Goal: Task Accomplishment & Management: Manage account settings

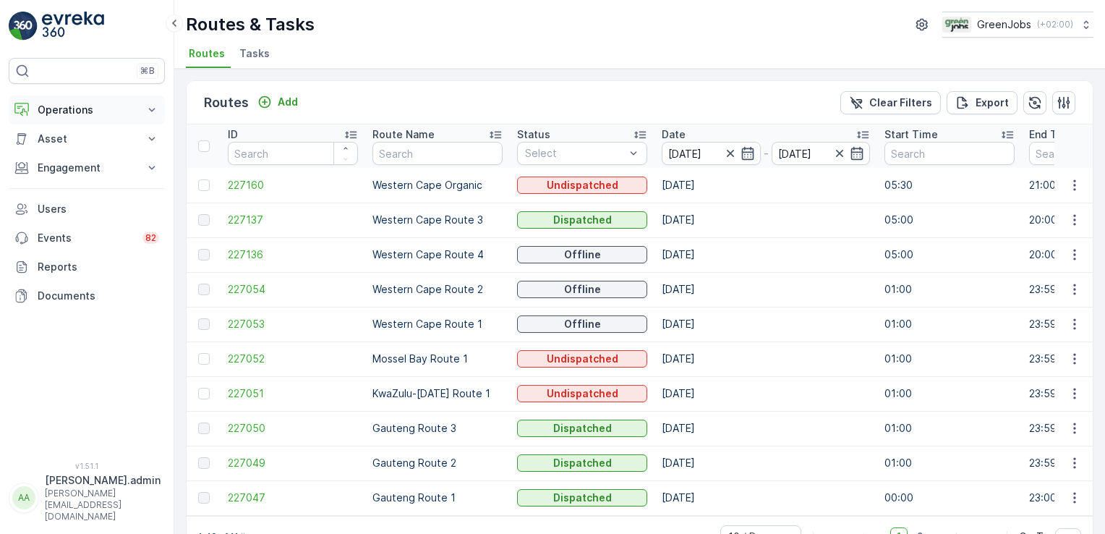
scroll to position [40, 0]
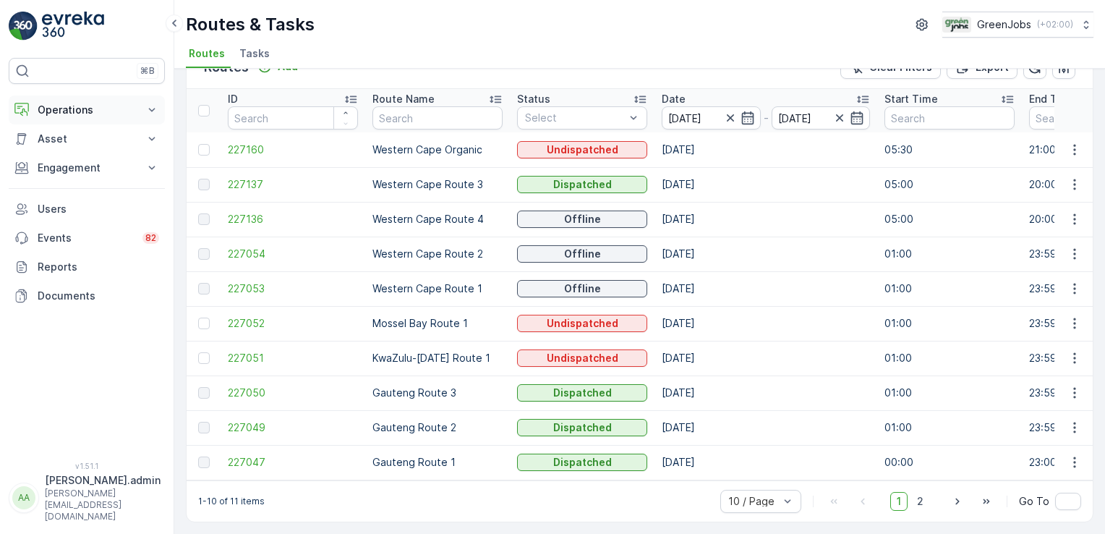
click at [147, 108] on icon at bounding box center [152, 110] width 14 height 14
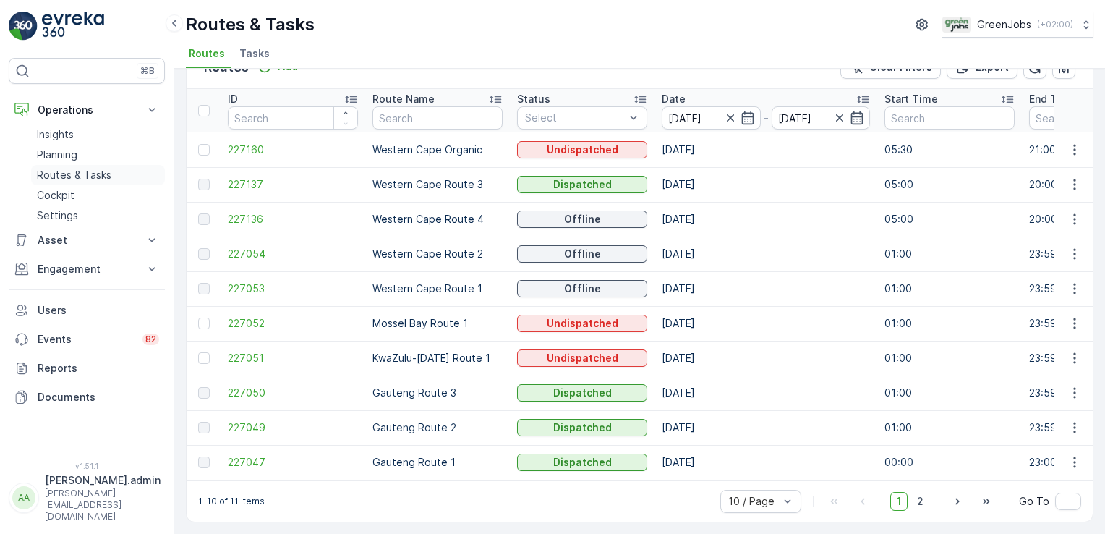
click at [93, 175] on p "Routes & Tasks" at bounding box center [74, 175] width 74 height 14
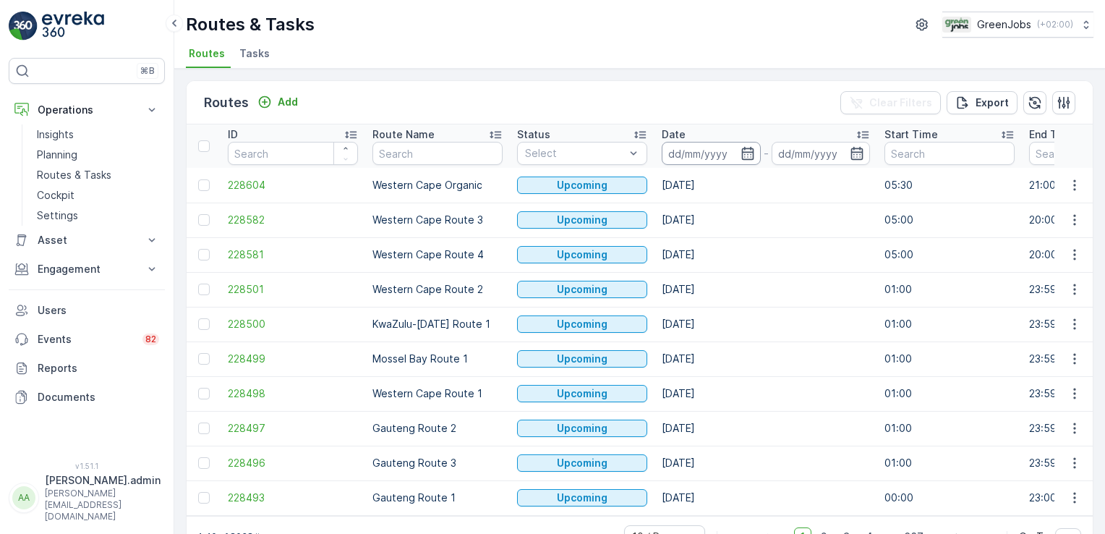
click at [694, 145] on input at bounding box center [711, 153] width 99 height 23
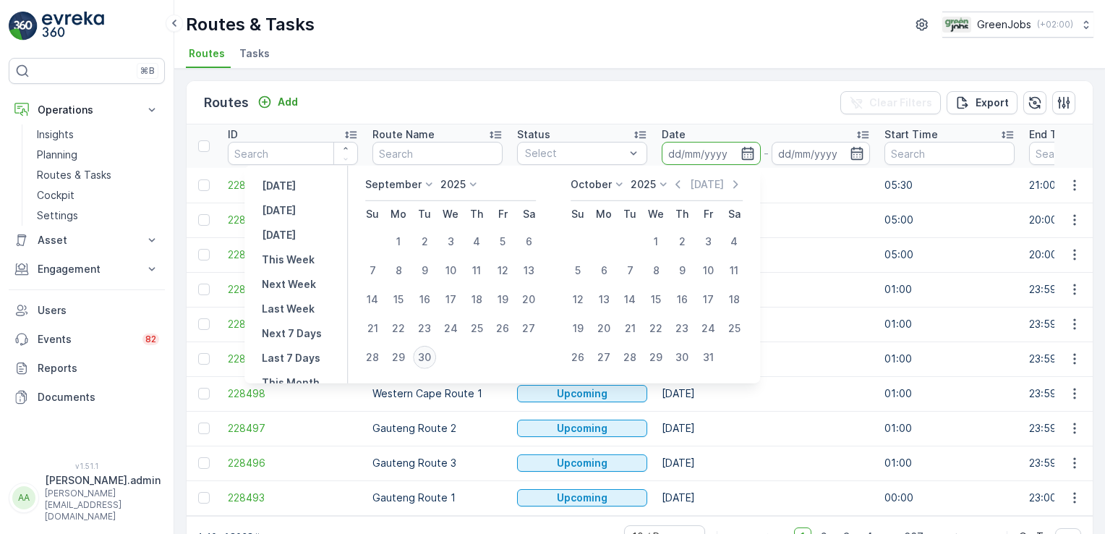
click at [430, 355] on div "30" at bounding box center [424, 357] width 23 height 23
type input "[DATE]"
click at [430, 355] on div "30" at bounding box center [424, 357] width 23 height 23
type input "[DATE]"
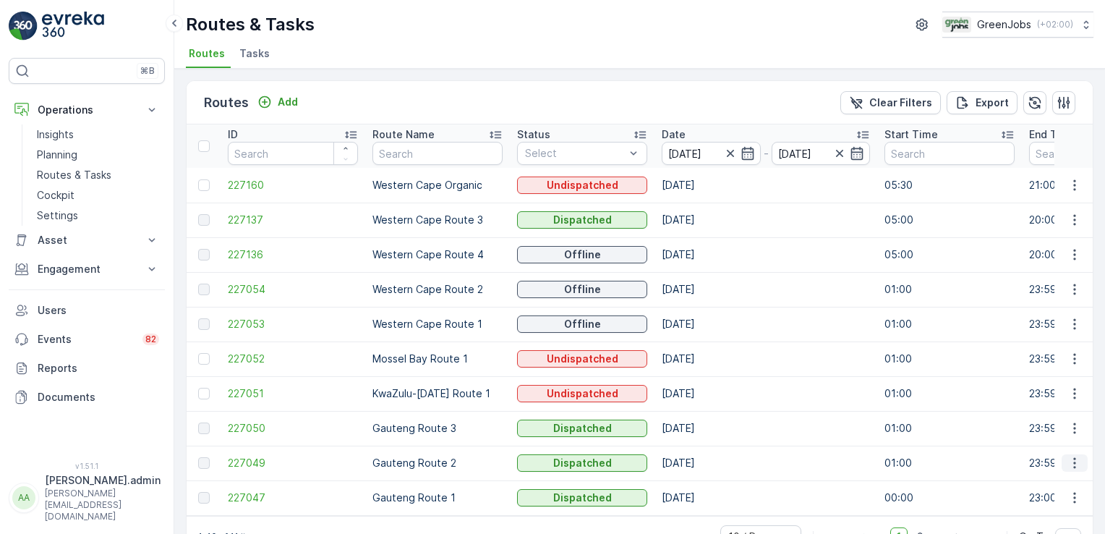
click at [1073, 461] on icon "button" at bounding box center [1074, 463] width 2 height 11
click at [1066, 399] on span "See More Details" at bounding box center [1041, 399] width 84 height 14
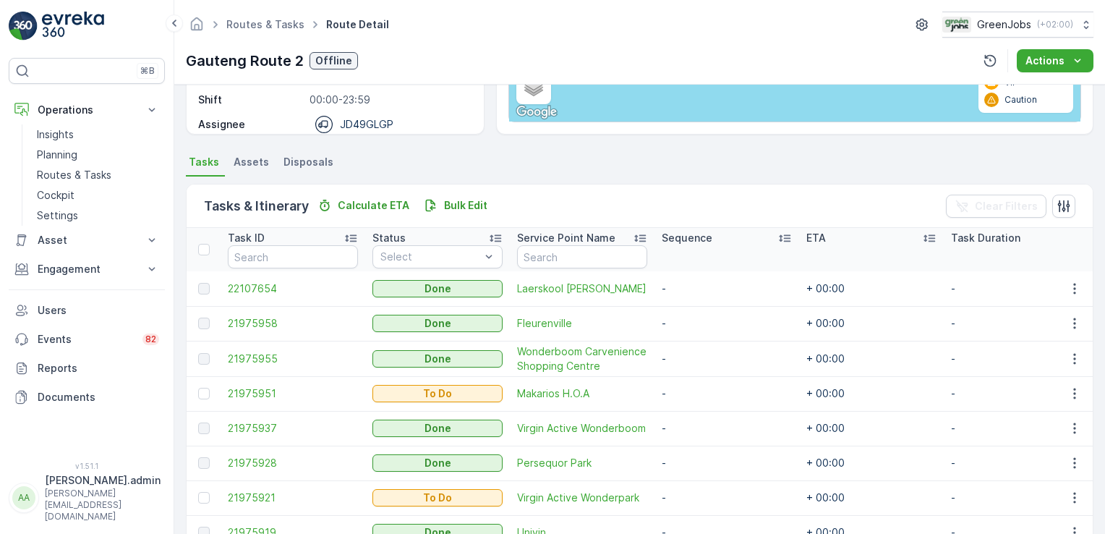
scroll to position [221, 0]
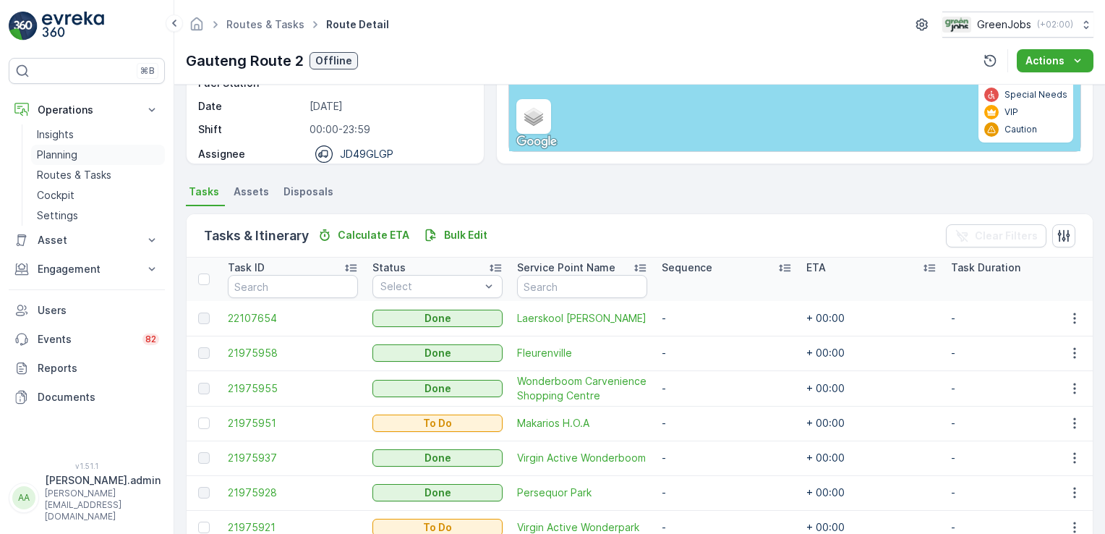
click at [58, 154] on p "Planning" at bounding box center [57, 155] width 40 height 14
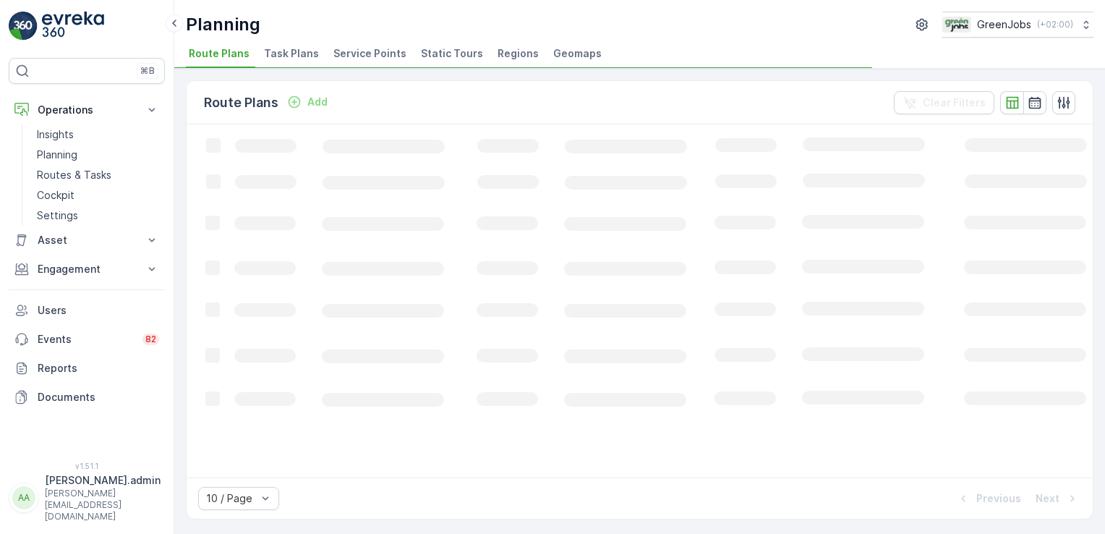
click at [362, 53] on span "Service Points" at bounding box center [369, 53] width 73 height 14
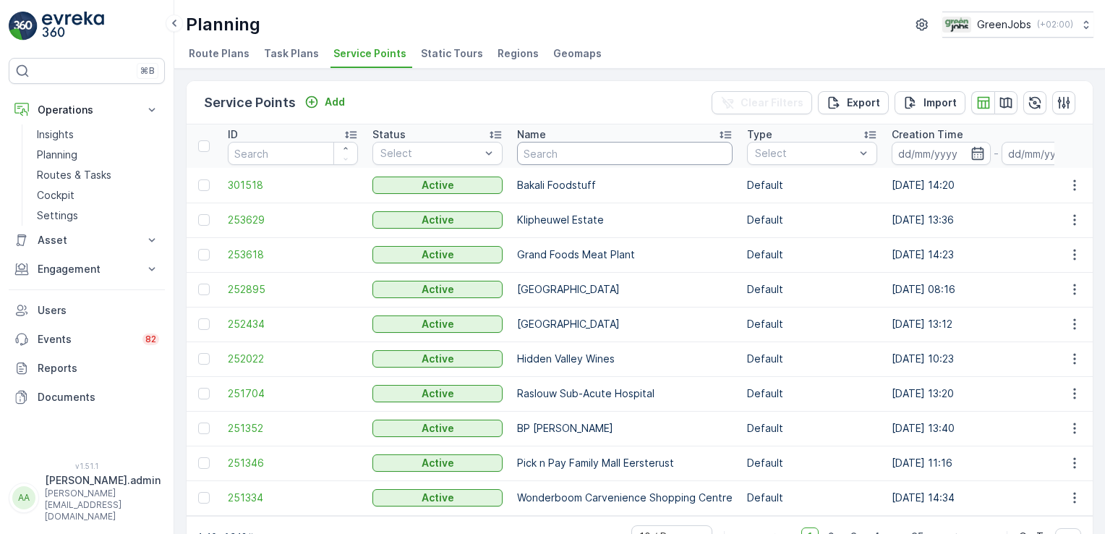
click at [590, 147] on input "text" at bounding box center [625, 153] width 216 height 23
type input "saffron"
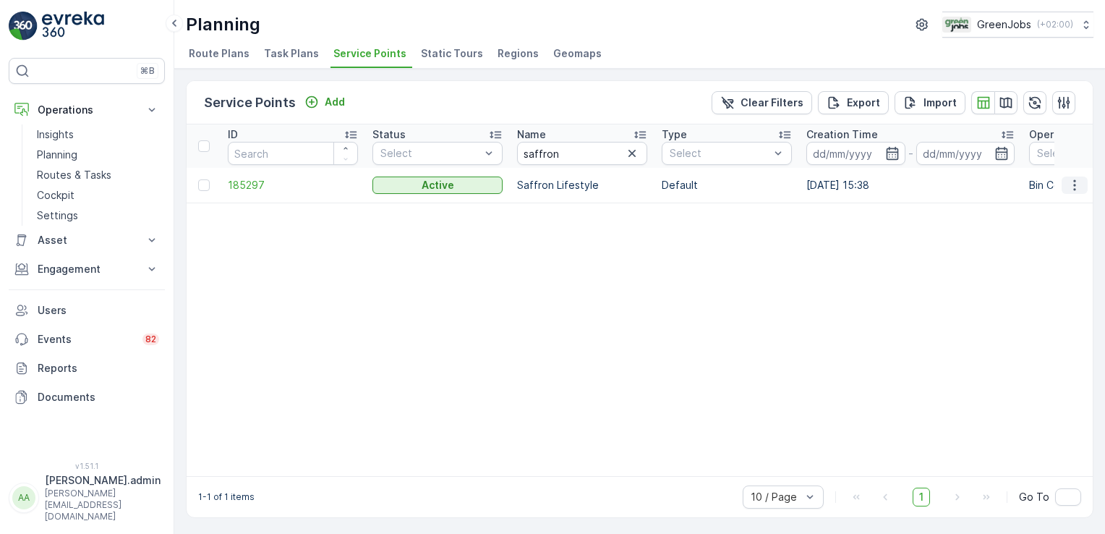
click at [1074, 178] on icon "button" at bounding box center [1074, 185] width 14 height 14
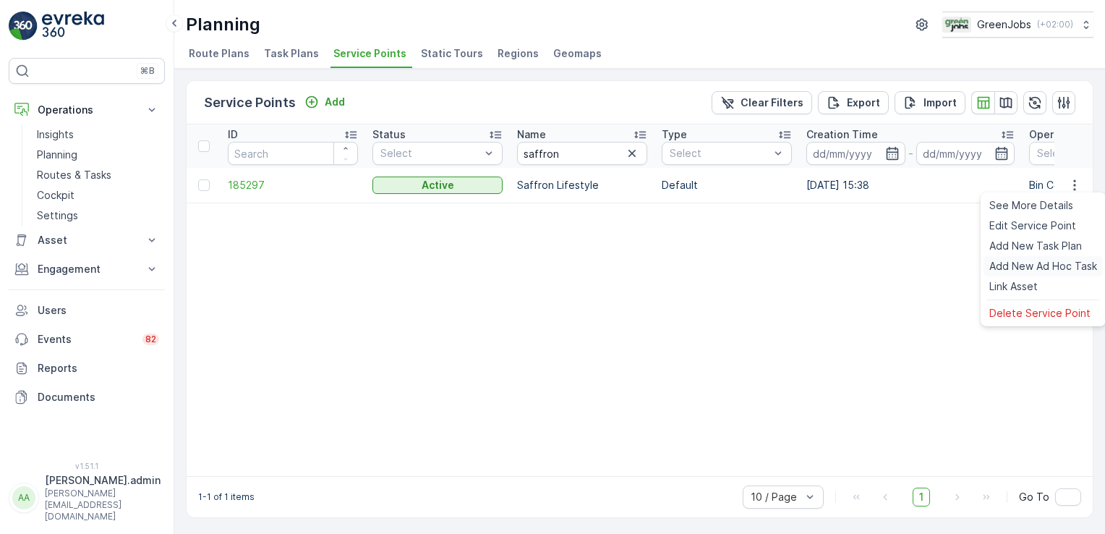
click at [1019, 268] on span "Add New Ad Hoc Task" at bounding box center [1043, 266] width 108 height 14
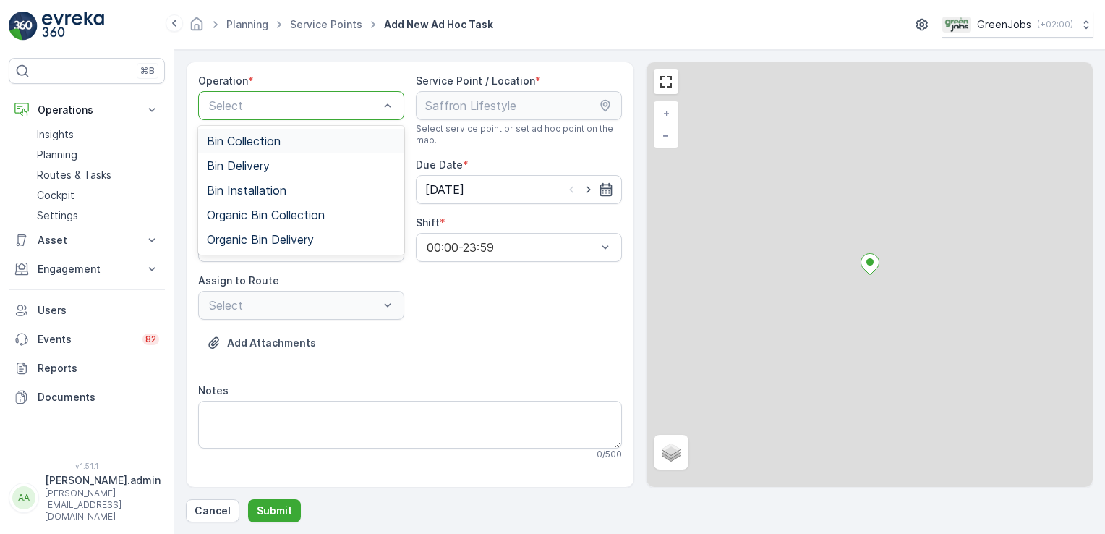
drag, startPoint x: 371, startPoint y: 100, endPoint x: 299, endPoint y: 152, distance: 88.5
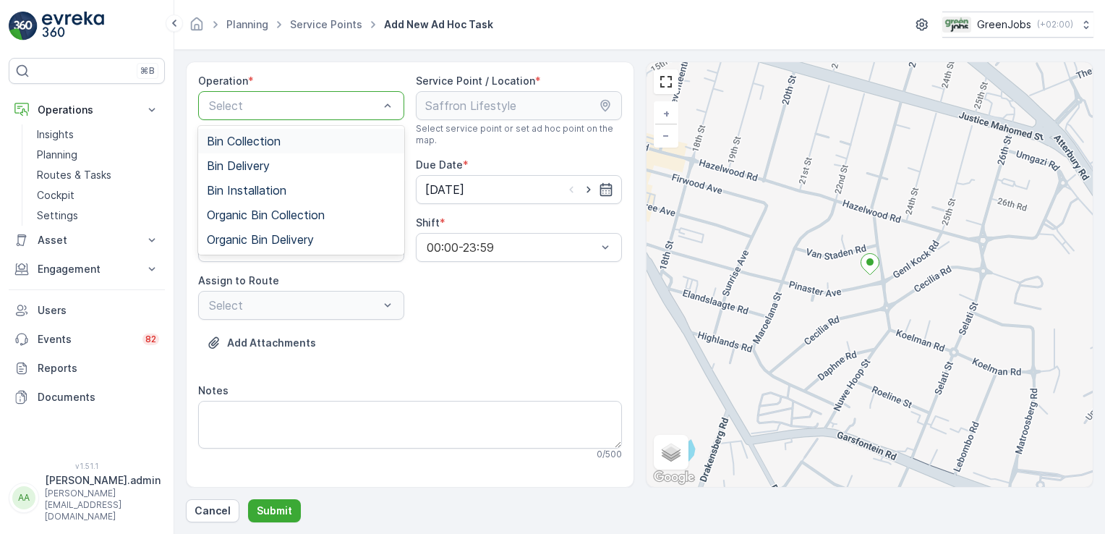
click at [257, 140] on span "Bin Collection" at bounding box center [244, 141] width 74 height 13
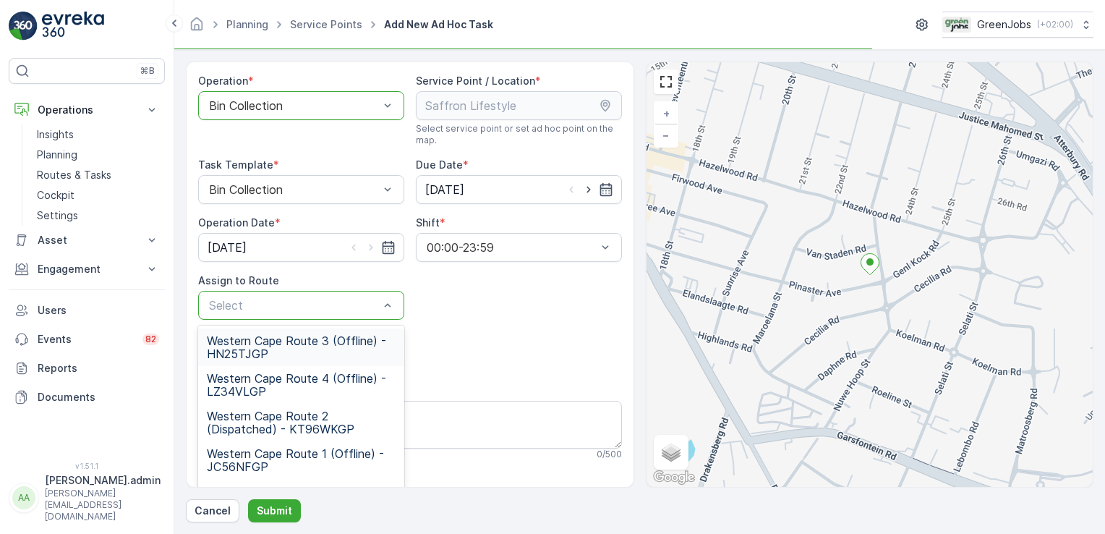
click at [393, 299] on div "Select" at bounding box center [301, 305] width 206 height 29
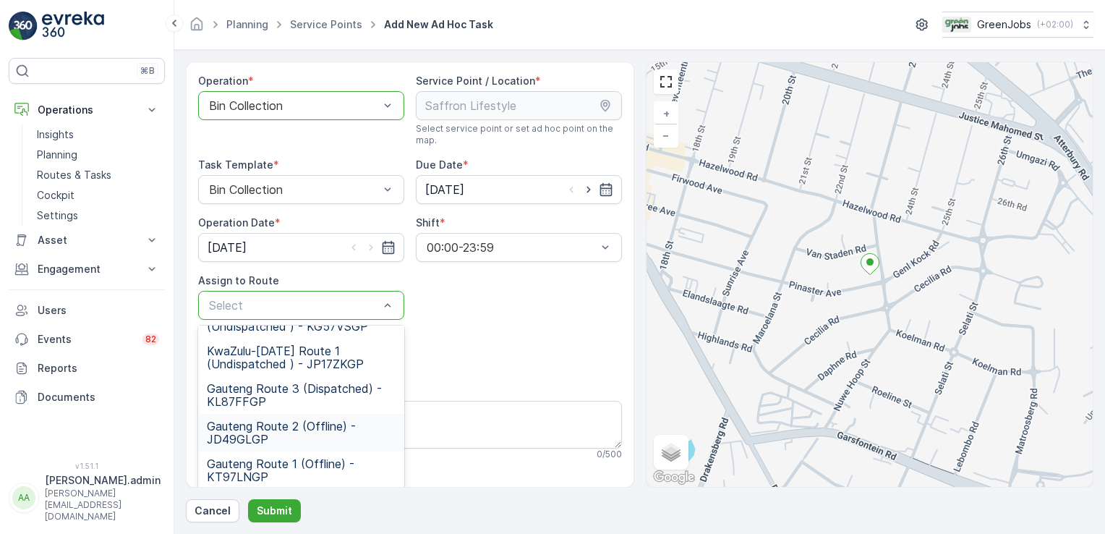
click at [247, 431] on span "Gauteng Route 2 (Offline) - JD49GLGP" at bounding box center [301, 432] width 189 height 26
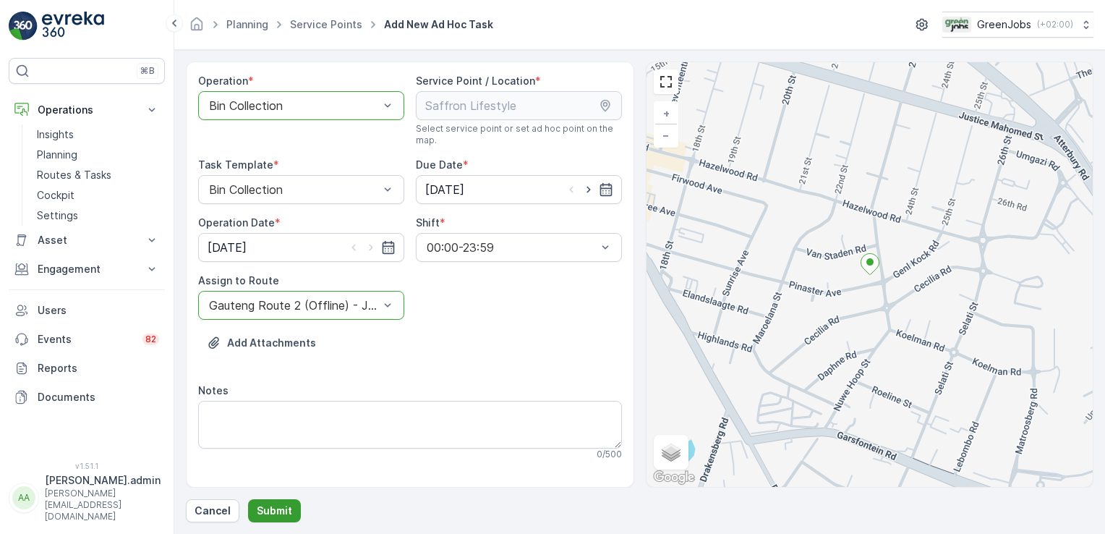
click at [283, 511] on p "Submit" at bounding box center [274, 510] width 35 height 14
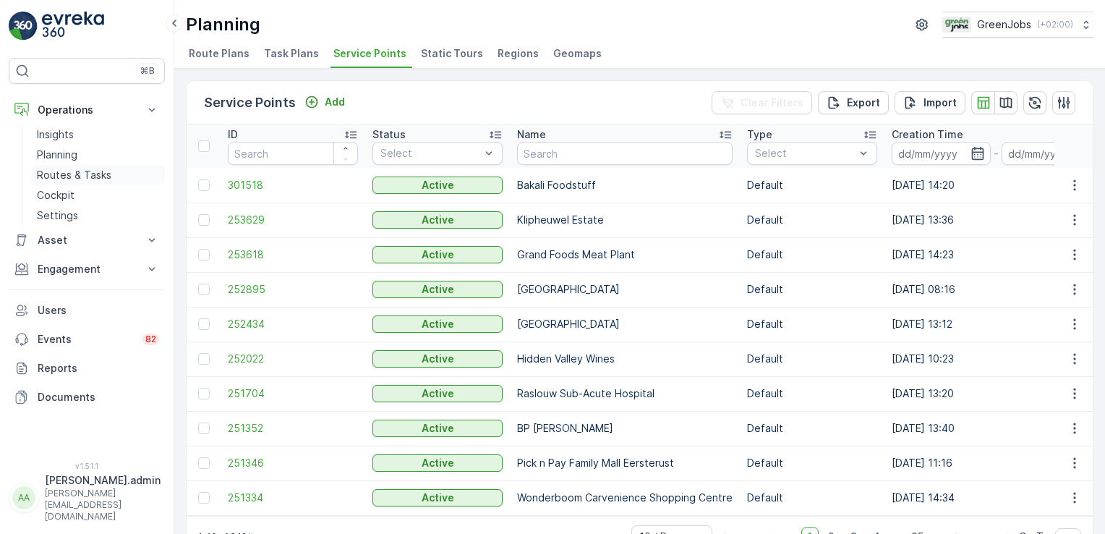
click at [95, 171] on p "Routes & Tasks" at bounding box center [74, 175] width 74 height 14
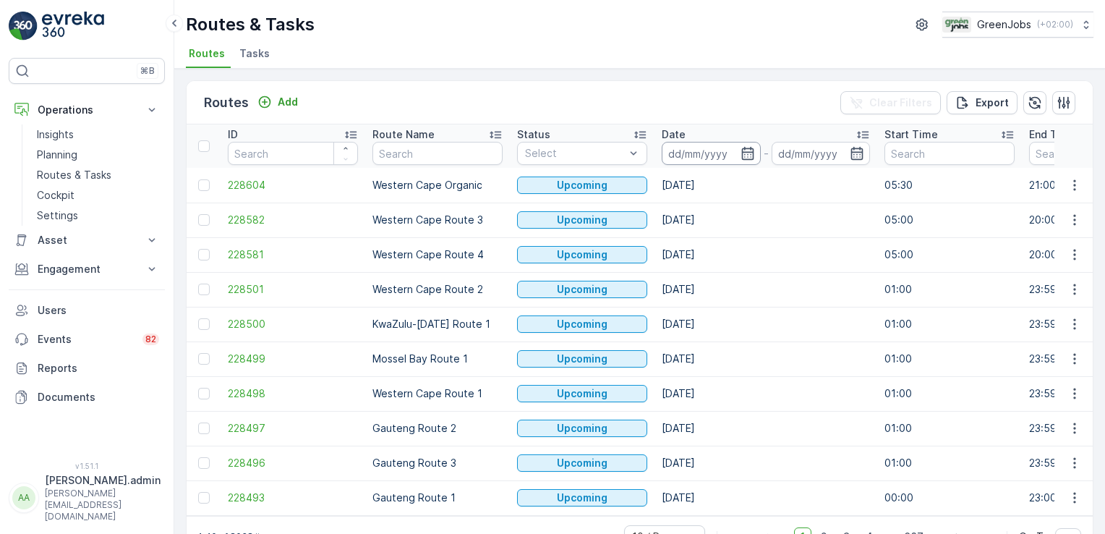
click at [717, 155] on input at bounding box center [711, 153] width 99 height 23
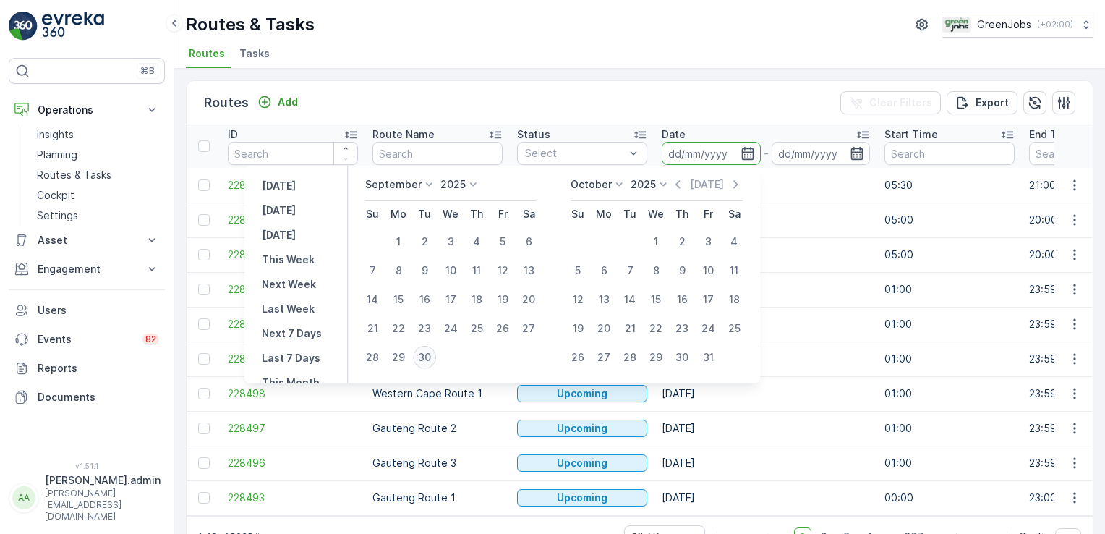
click at [425, 360] on div "30" at bounding box center [424, 357] width 23 height 23
type input "[DATE]"
click at [425, 360] on div "30" at bounding box center [424, 357] width 23 height 23
type input "[DATE]"
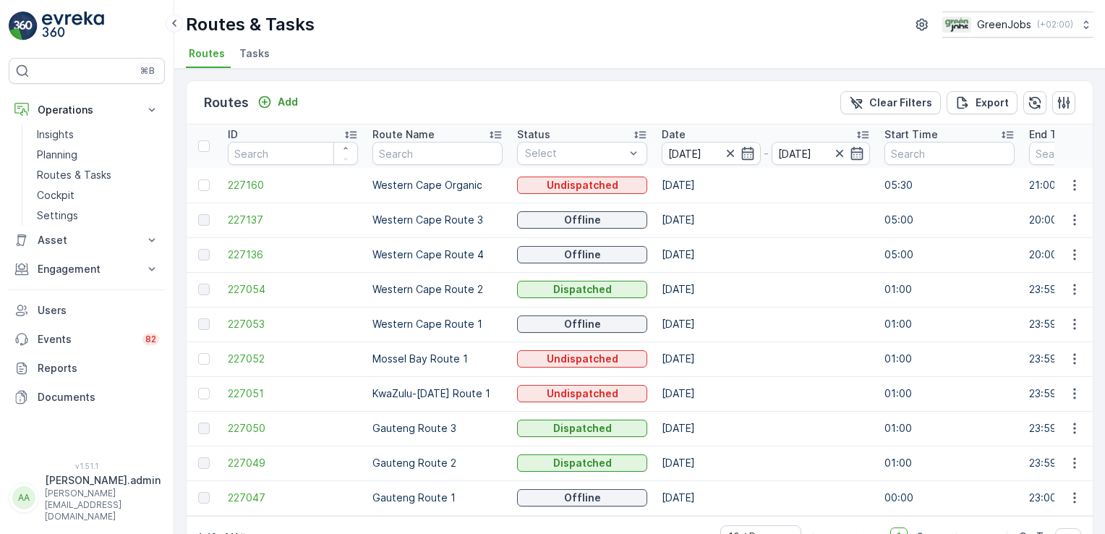
scroll to position [40, 0]
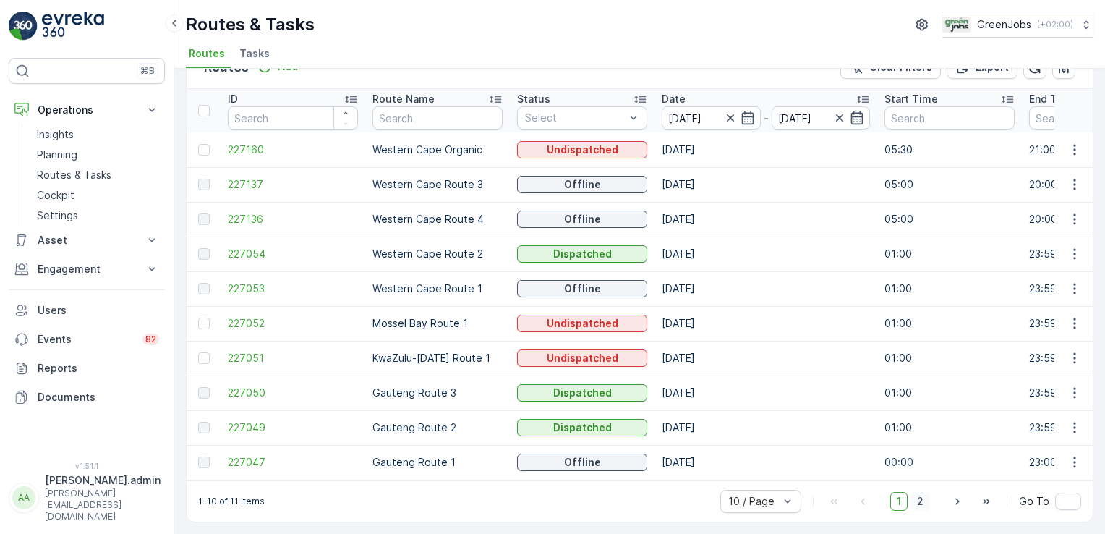
click at [923, 498] on span "2" at bounding box center [921, 501] width 20 height 19
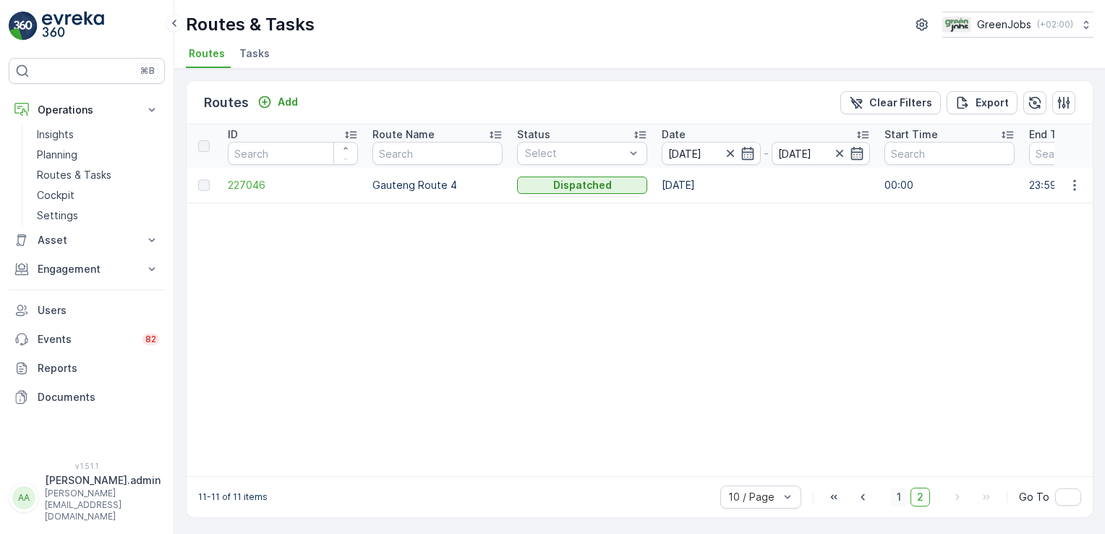
click at [899, 506] on span "1" at bounding box center [898, 496] width 17 height 19
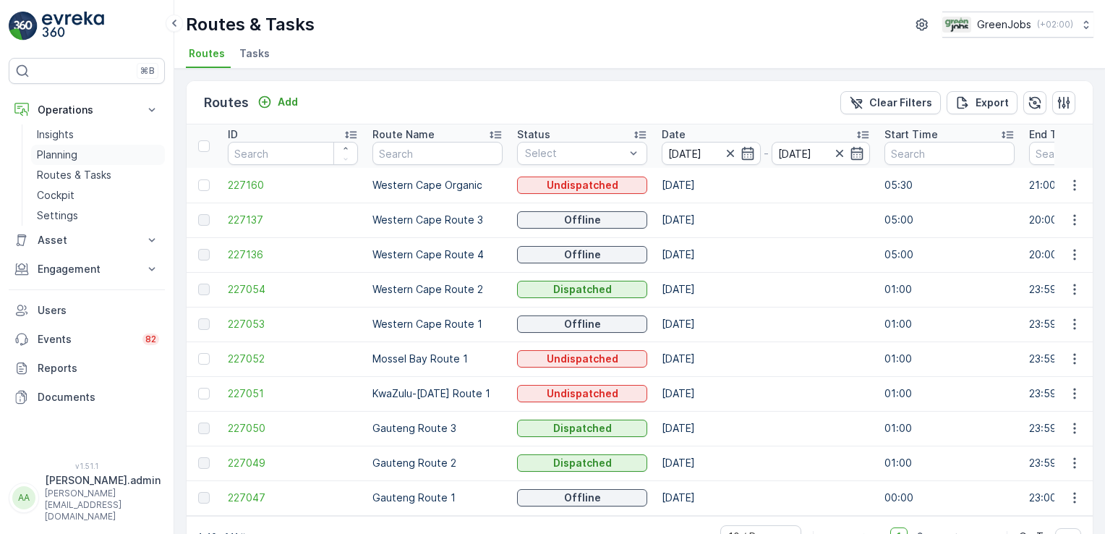
click at [77, 152] on p "Planning" at bounding box center [57, 155] width 40 height 14
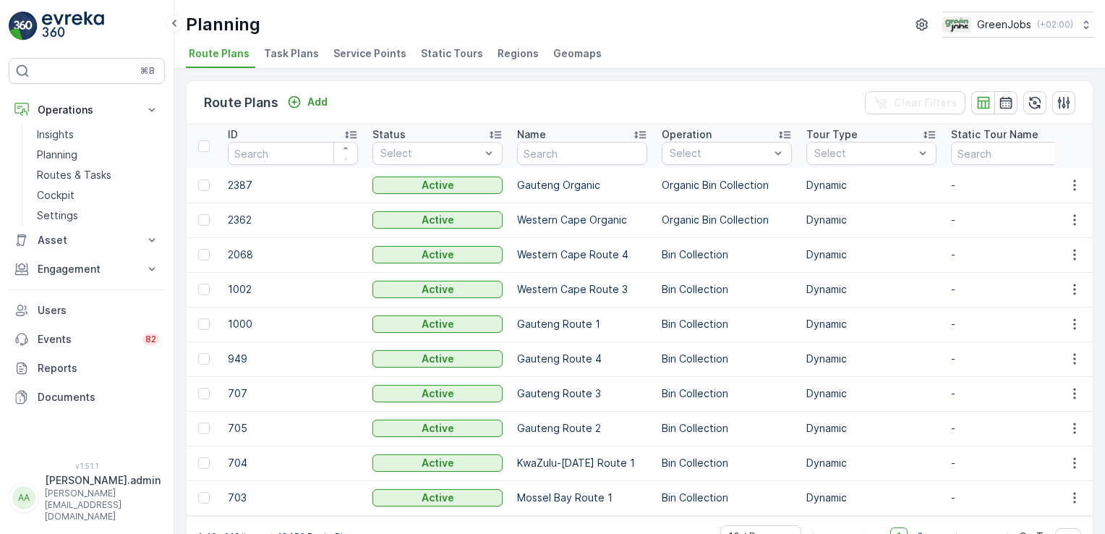
click at [283, 54] on span "Task Plans" at bounding box center [291, 53] width 55 height 14
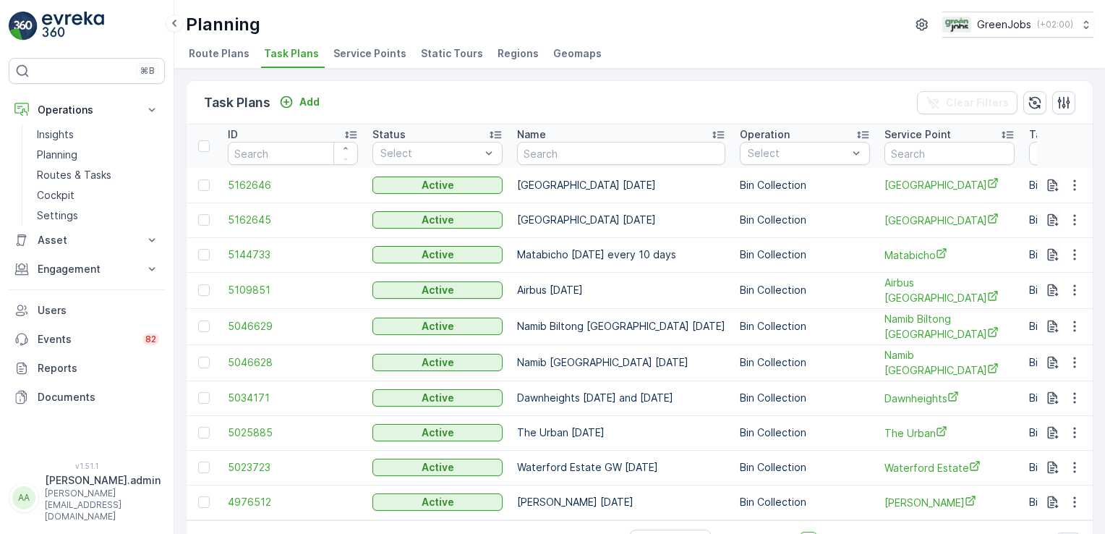
click at [208, 54] on span "Route Plans" at bounding box center [219, 53] width 61 height 14
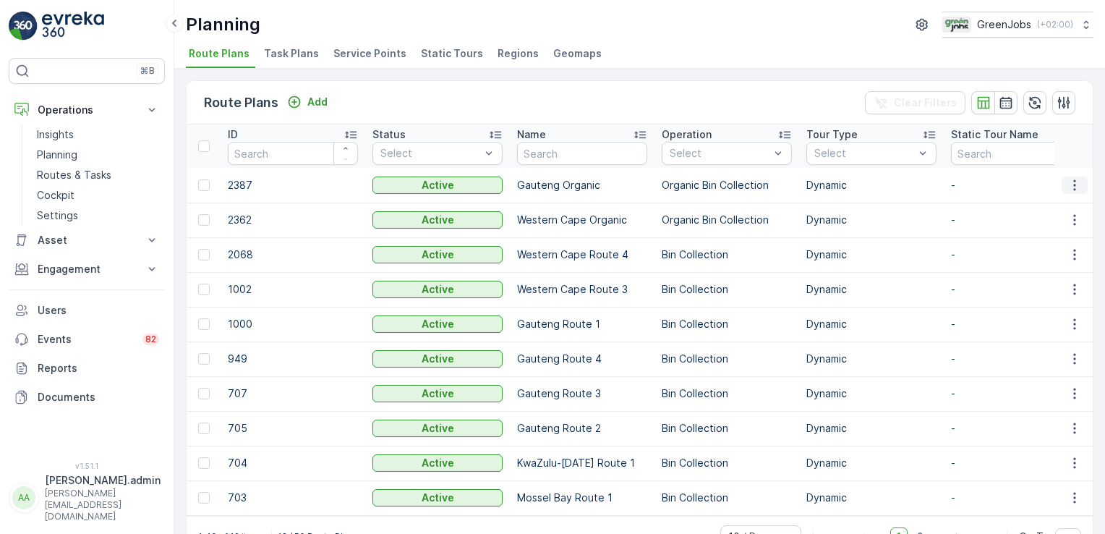
click at [1075, 180] on icon "button" at bounding box center [1074, 185] width 14 height 14
click at [1062, 205] on span "Edit Route Plan" at bounding box center [1061, 205] width 74 height 14
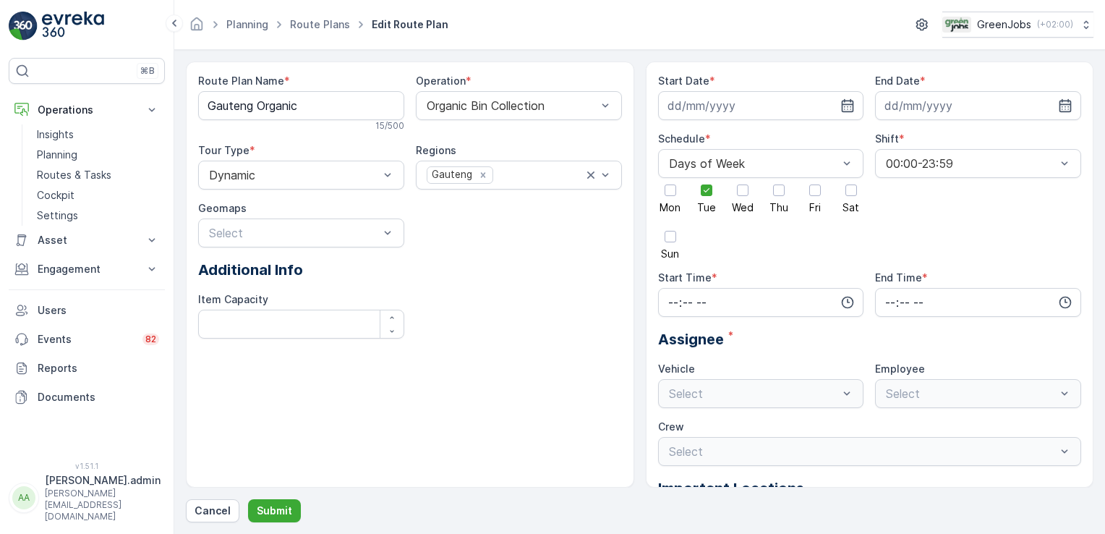
type input "[DATE]"
type input "05:00"
type input "20:00"
click at [712, 105] on input "[DATE]" at bounding box center [761, 105] width 206 height 29
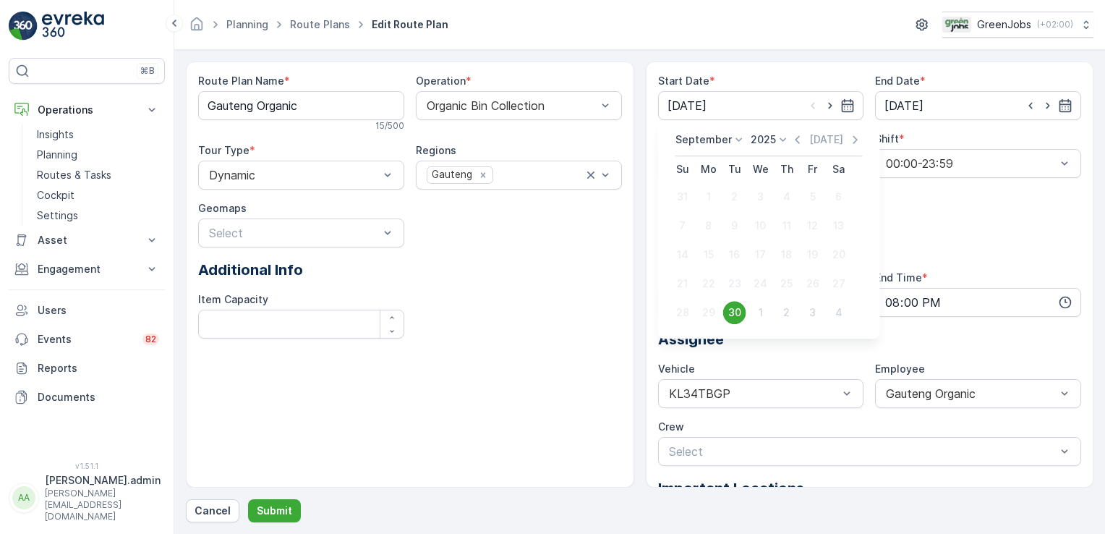
click at [754, 82] on div "Start Date *" at bounding box center [761, 81] width 206 height 14
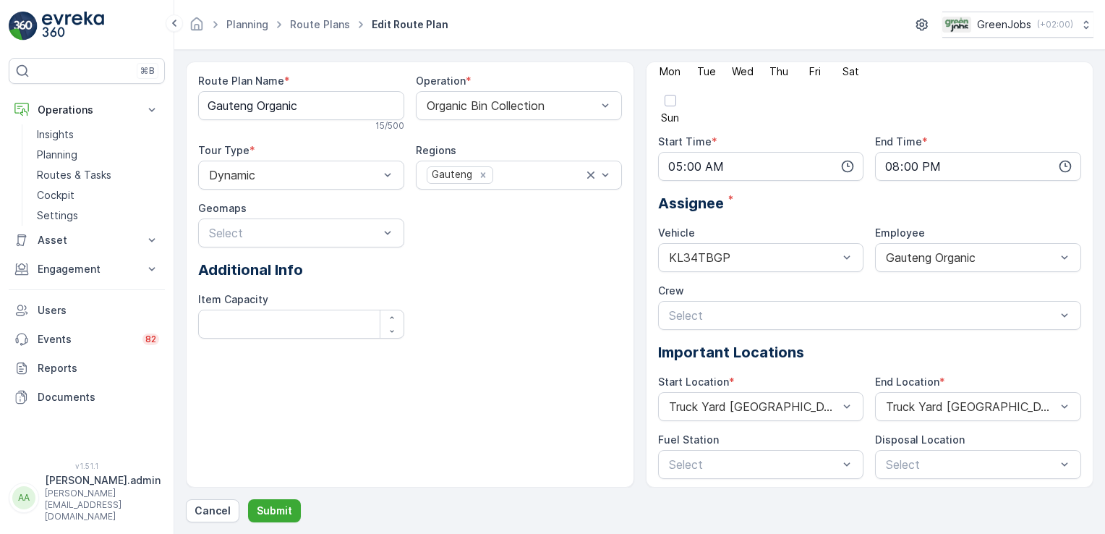
scroll to position [138, 0]
click at [270, 506] on p "Submit" at bounding box center [274, 510] width 35 height 14
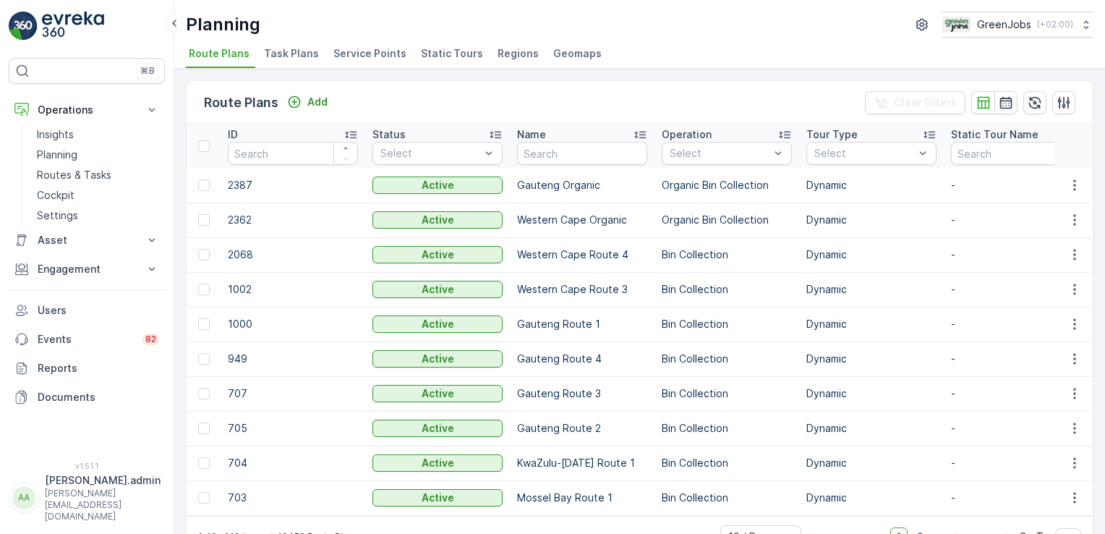
click at [281, 51] on span "Task Plans" at bounding box center [291, 53] width 55 height 14
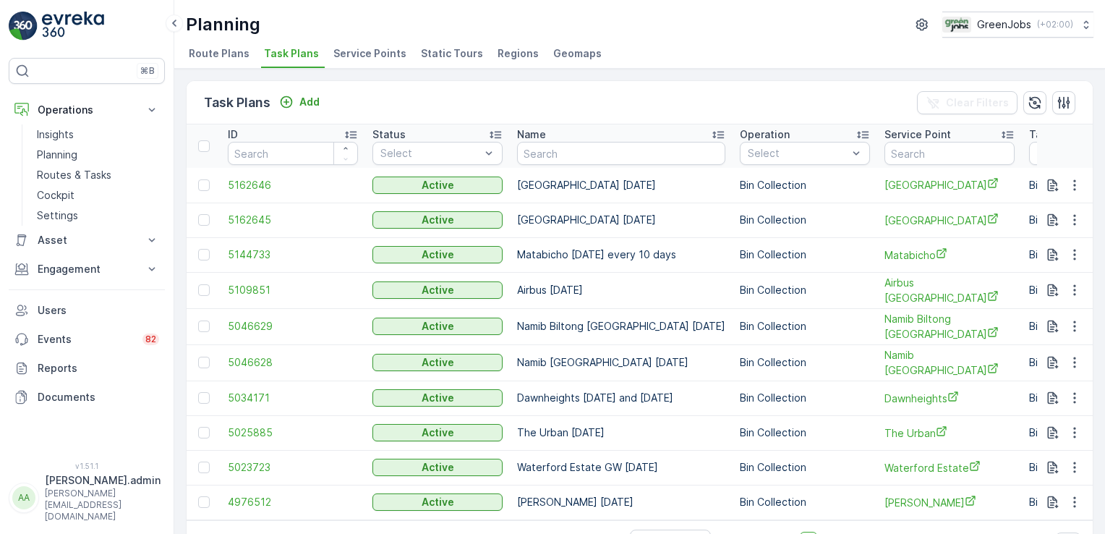
click at [209, 58] on span "Route Plans" at bounding box center [219, 53] width 61 height 14
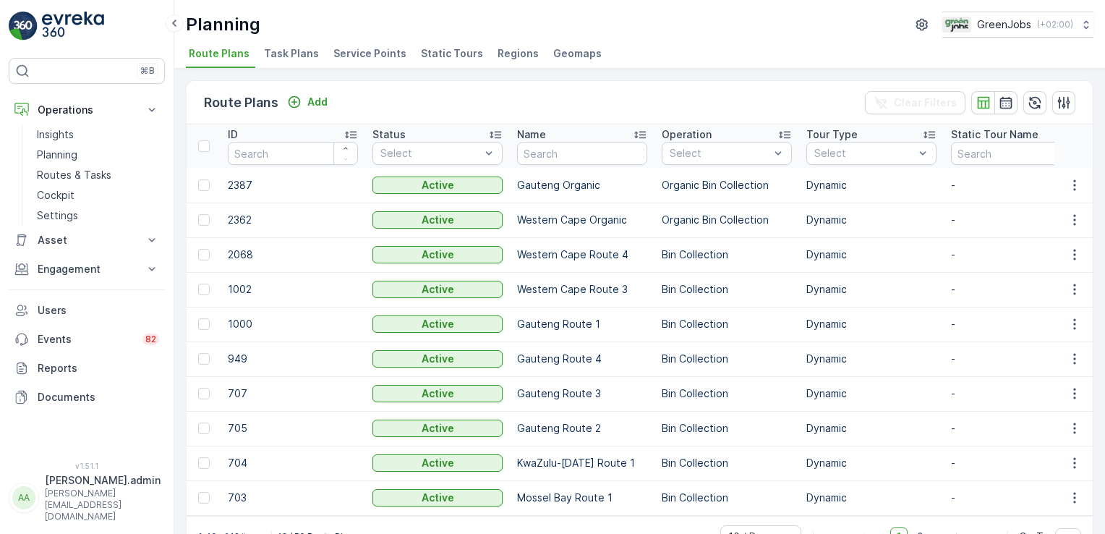
click at [304, 56] on span "Task Plans" at bounding box center [291, 53] width 55 height 14
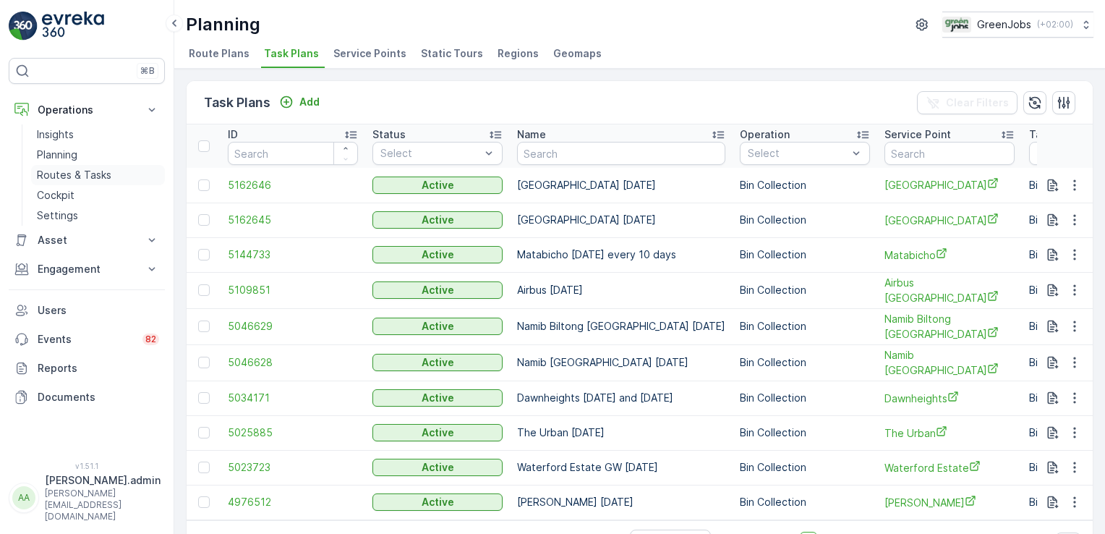
click at [90, 172] on p "Routes & Tasks" at bounding box center [74, 175] width 74 height 14
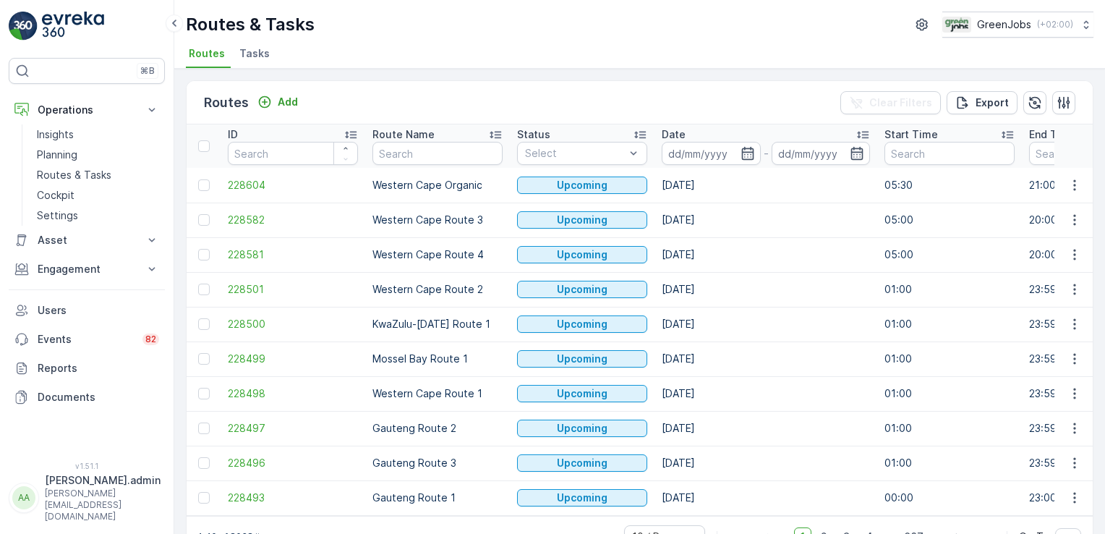
scroll to position [40, 0]
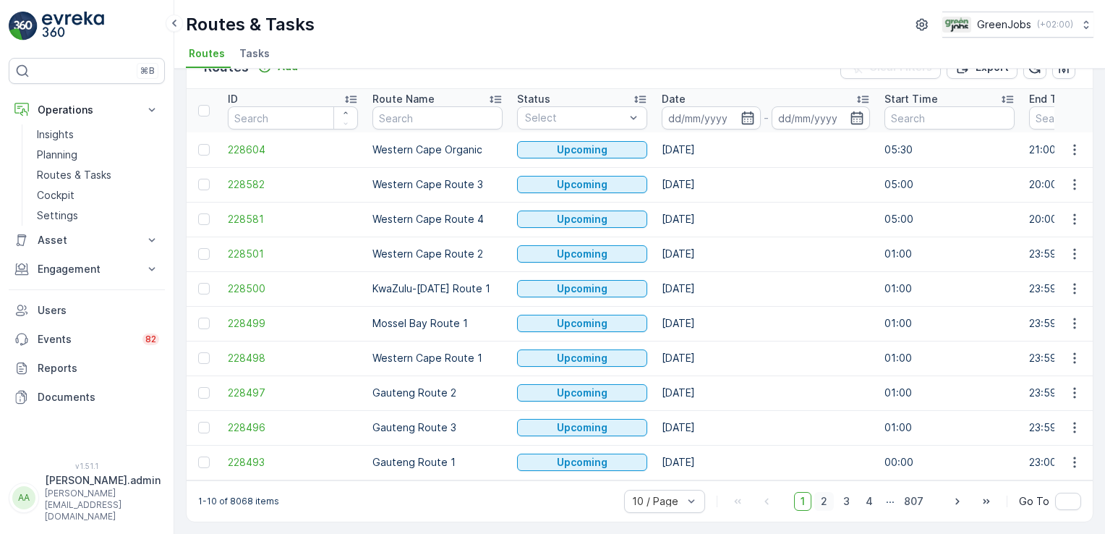
click at [824, 500] on span "2" at bounding box center [824, 501] width 20 height 19
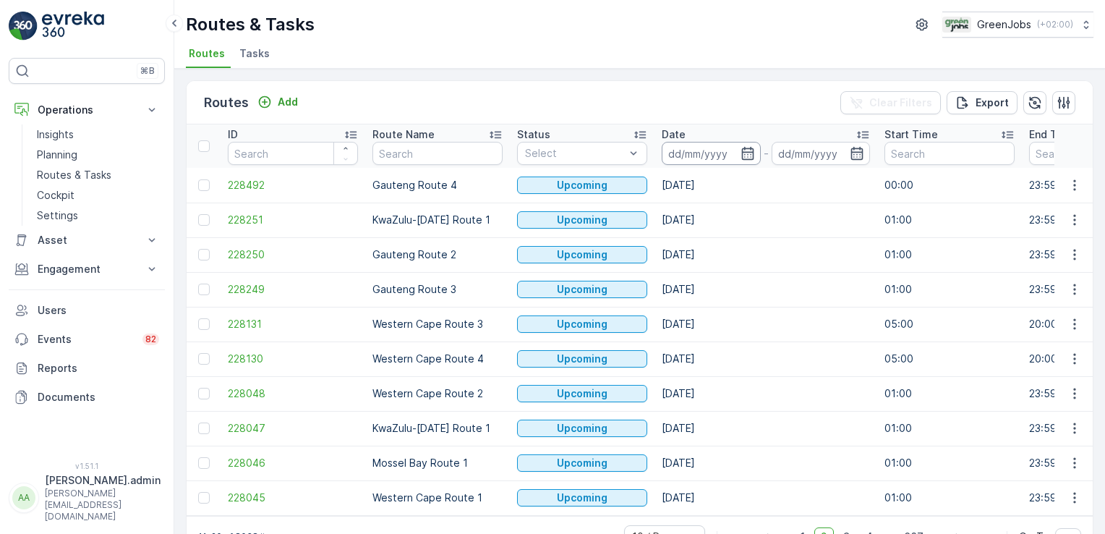
click at [675, 153] on input at bounding box center [711, 153] width 99 height 23
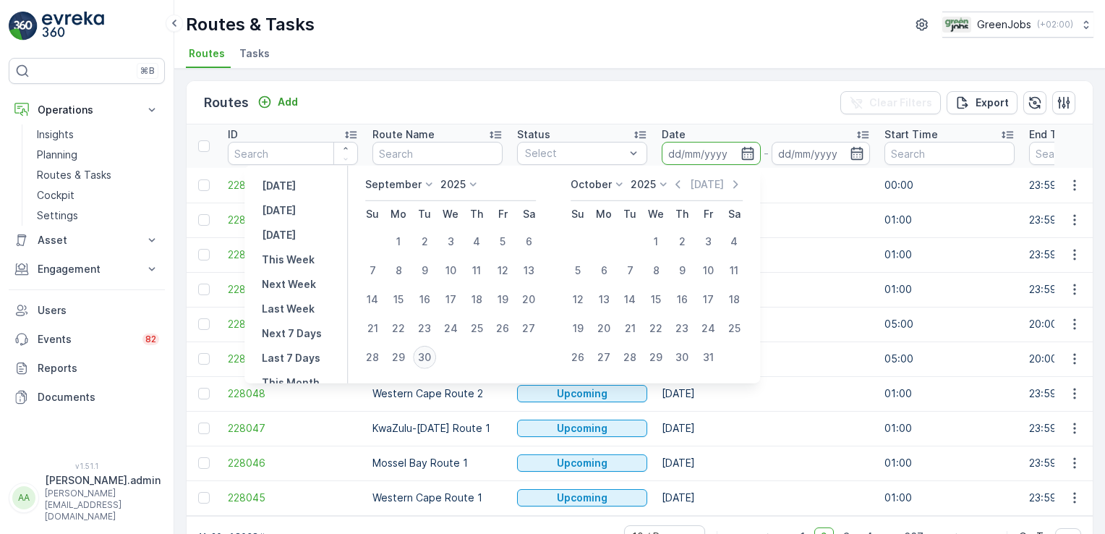
click at [429, 362] on div "30" at bounding box center [424, 357] width 23 height 23
type input "[DATE]"
click at [429, 362] on div "30" at bounding box center [424, 357] width 23 height 23
type input "[DATE]"
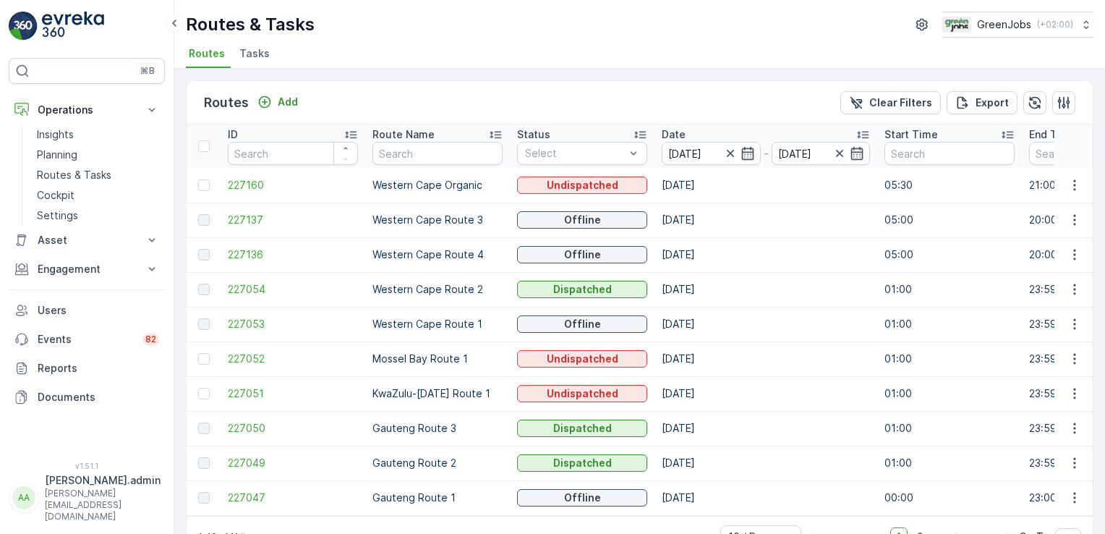
scroll to position [40, 0]
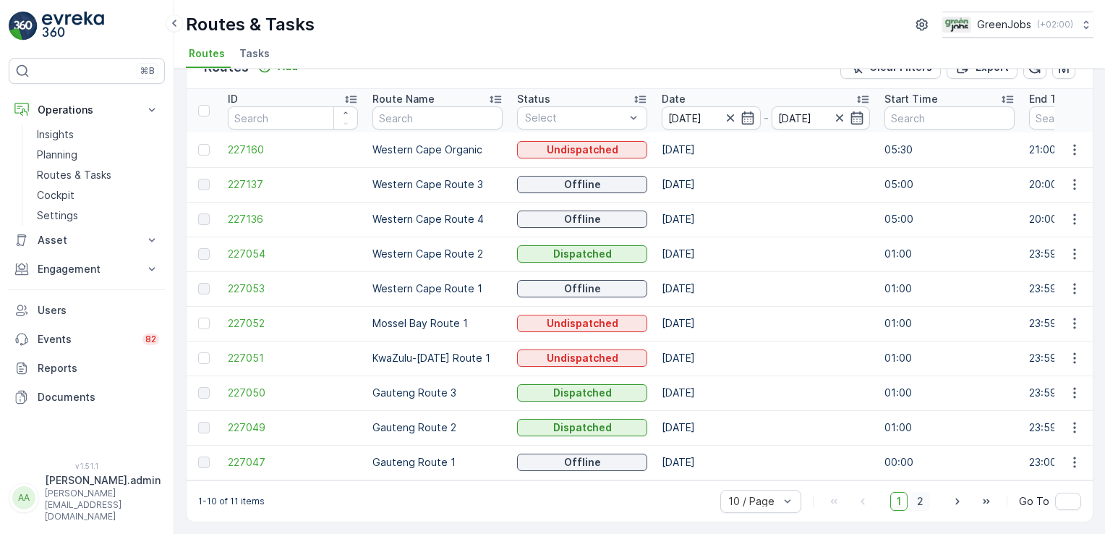
click at [916, 500] on span "2" at bounding box center [921, 501] width 20 height 19
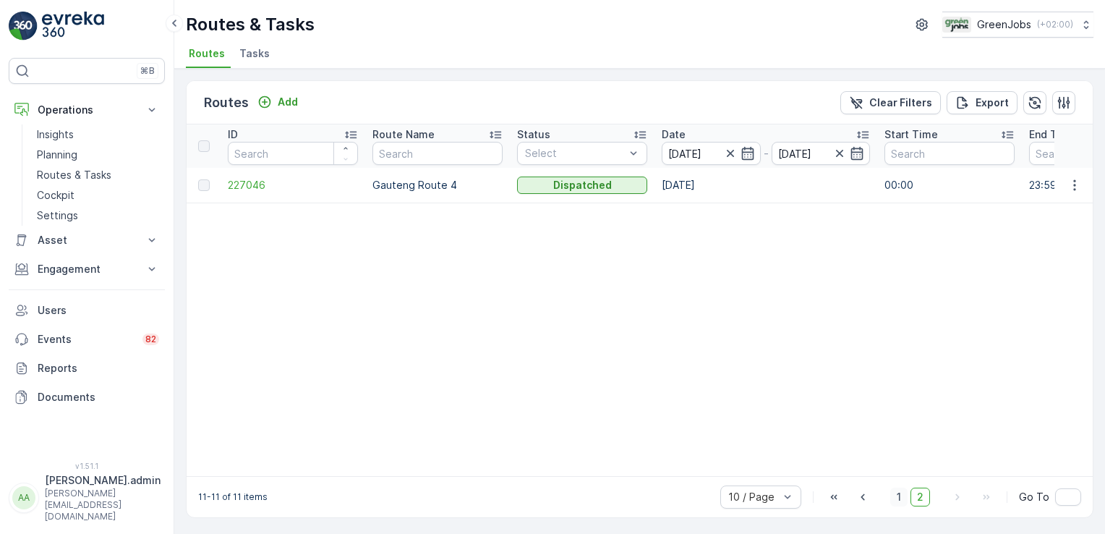
click at [897, 499] on span "1" at bounding box center [898, 496] width 17 height 19
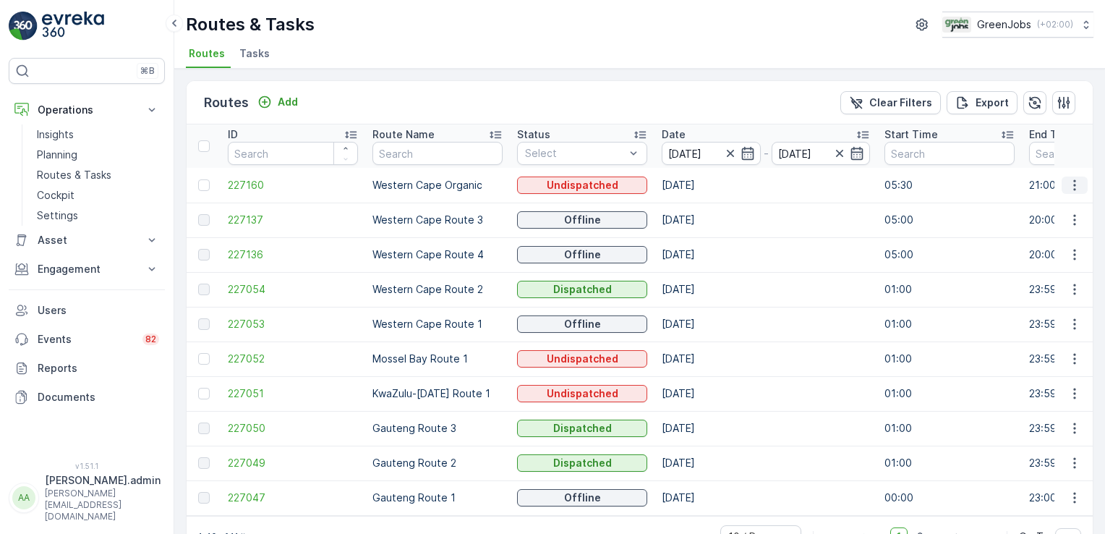
click at [1067, 188] on icon "button" at bounding box center [1074, 185] width 14 height 14
click at [1046, 205] on span "See More Details" at bounding box center [1041, 205] width 84 height 14
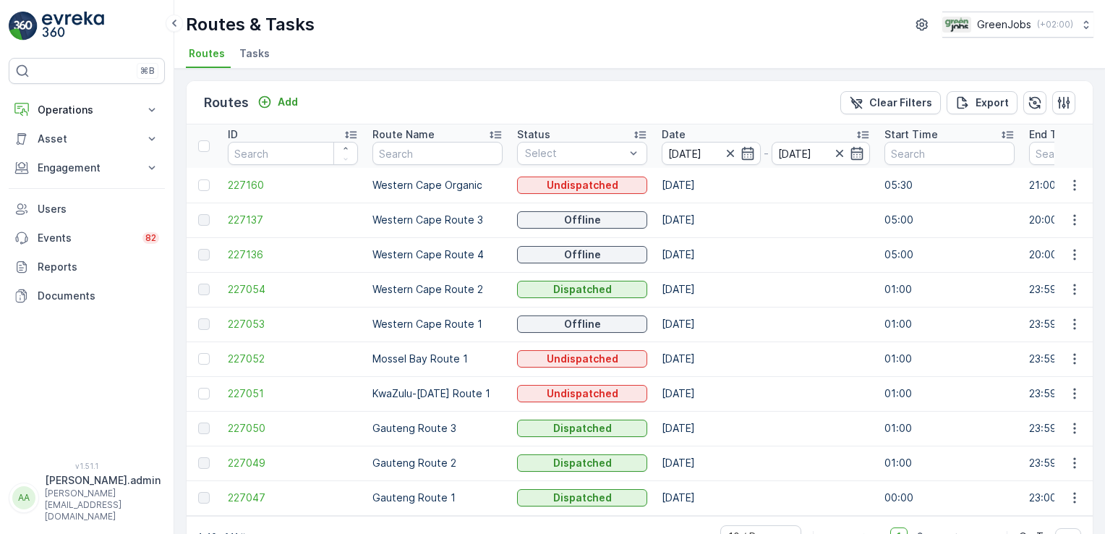
scroll to position [40, 0]
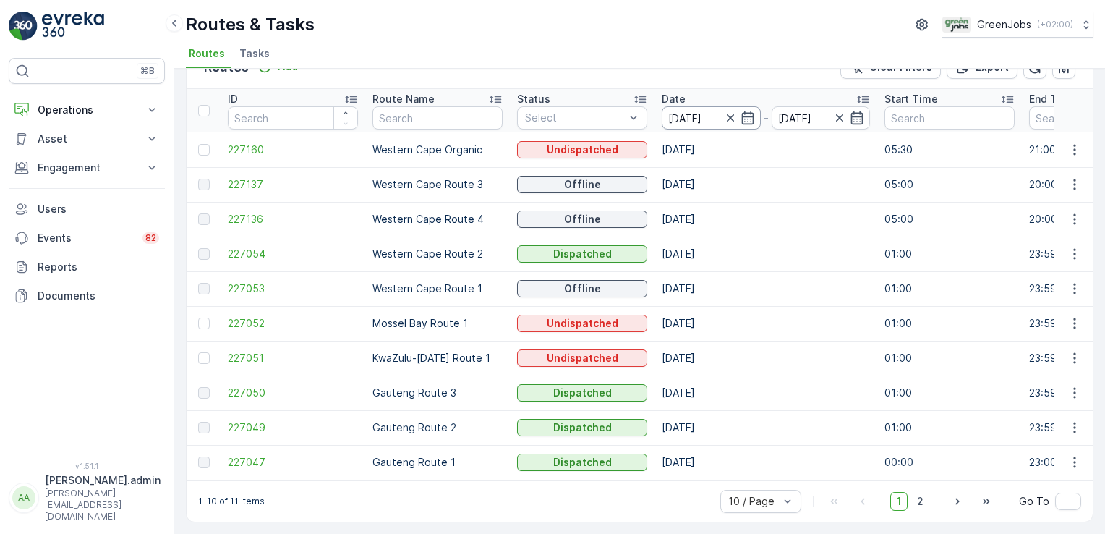
click at [694, 116] on input "[DATE]" at bounding box center [711, 117] width 99 height 23
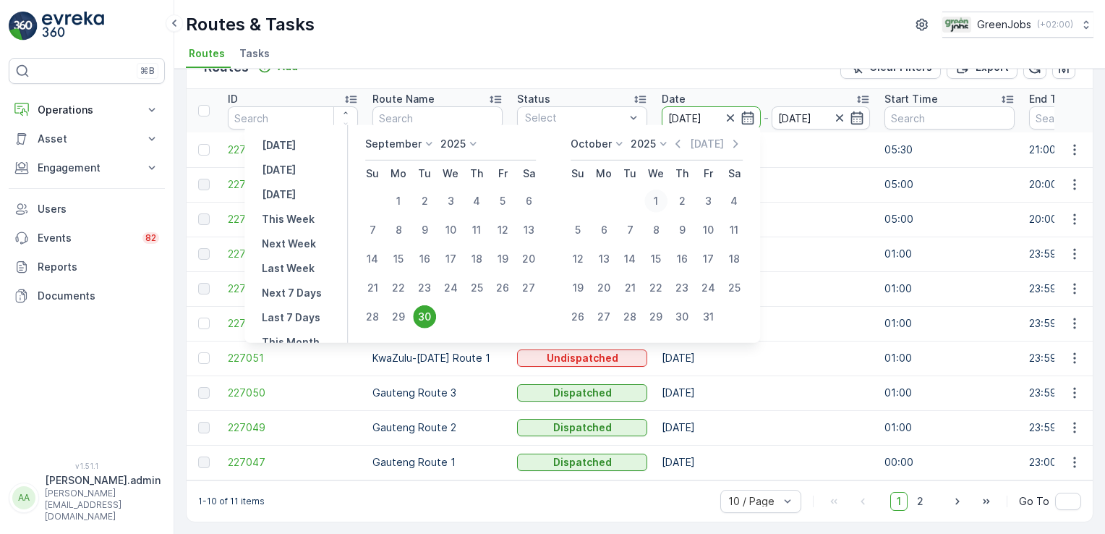
click at [660, 198] on div "1" at bounding box center [655, 200] width 23 height 23
type input "[DATE]"
click at [660, 198] on div "1" at bounding box center [655, 200] width 23 height 23
type input "[DATE]"
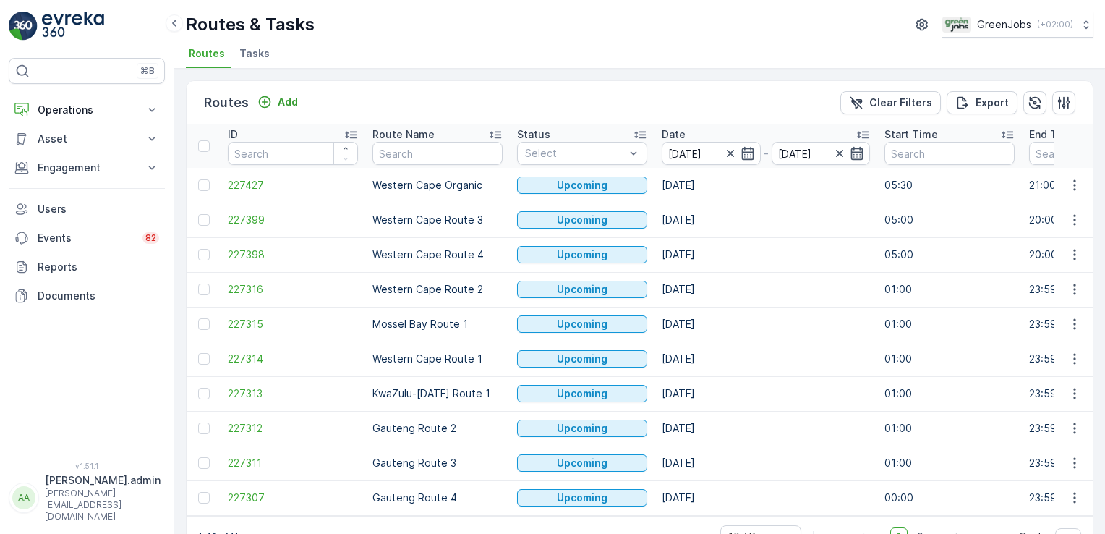
scroll to position [40, 0]
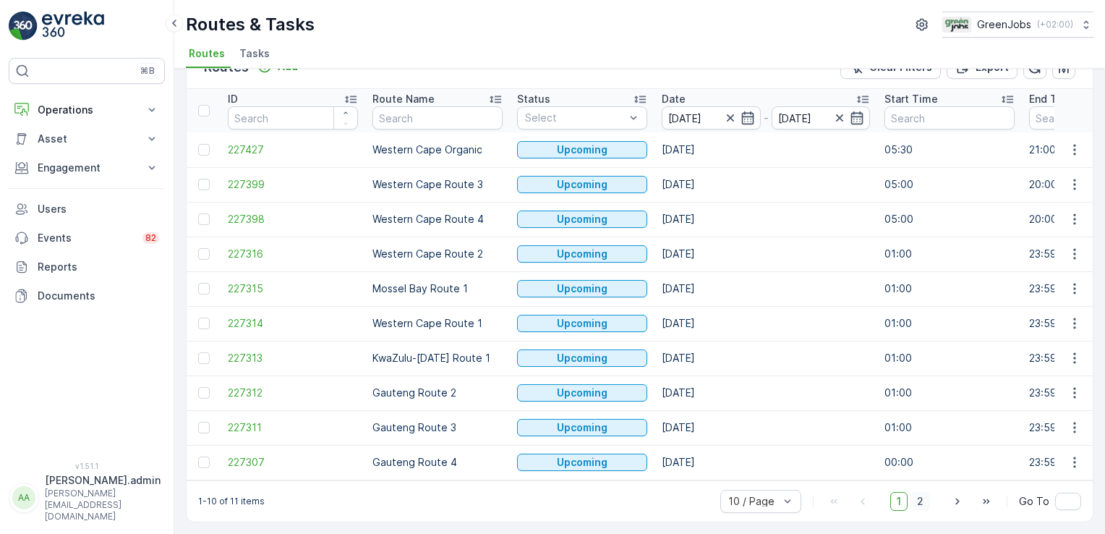
click at [921, 498] on span "2" at bounding box center [921, 501] width 20 height 19
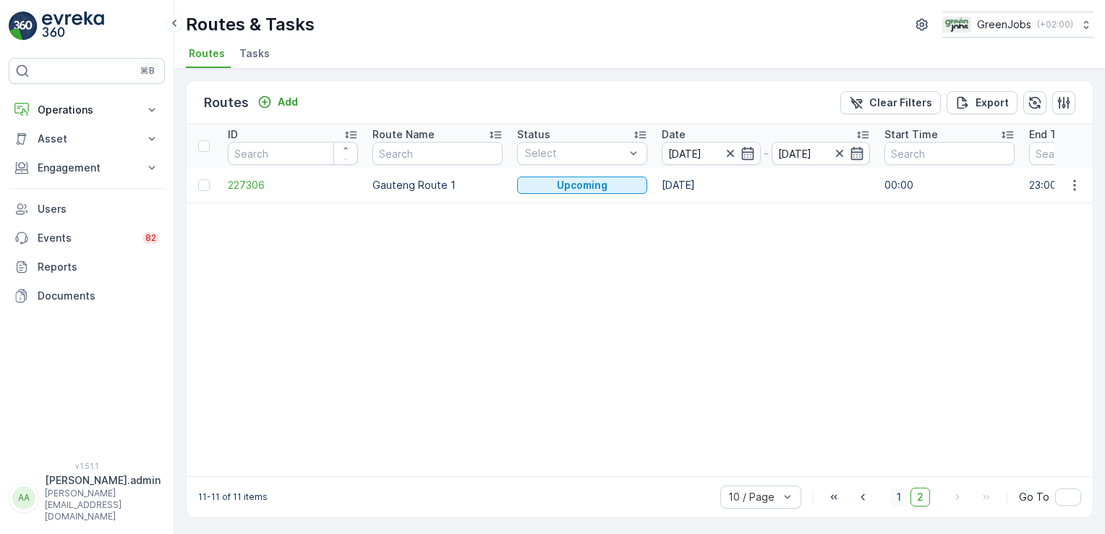
click at [897, 500] on span "1" at bounding box center [898, 496] width 17 height 19
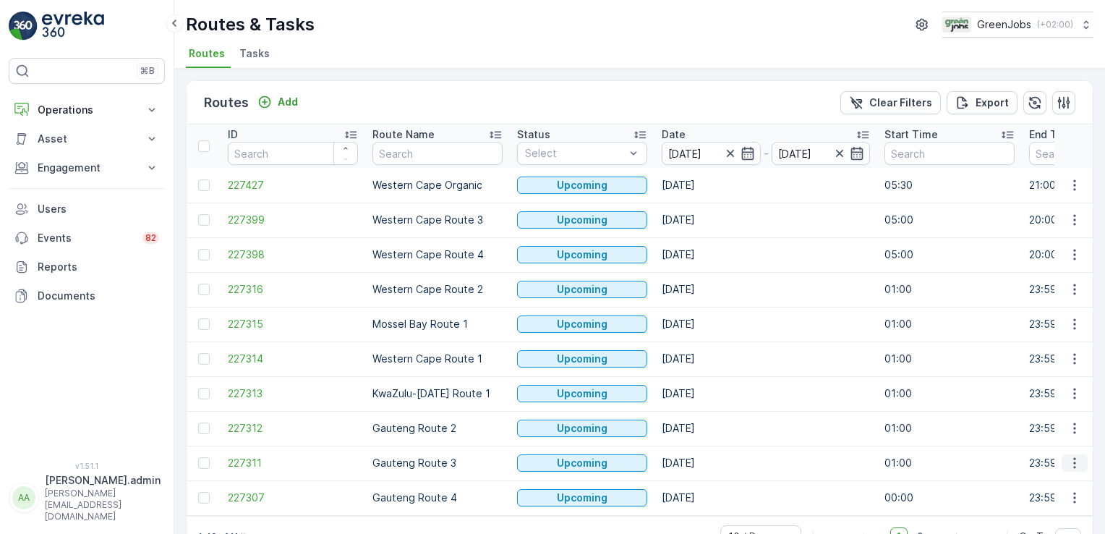
click at [1074, 462] on icon "button" at bounding box center [1074, 463] width 14 height 14
click at [1043, 350] on span "See More Details" at bounding box center [1041, 352] width 84 height 14
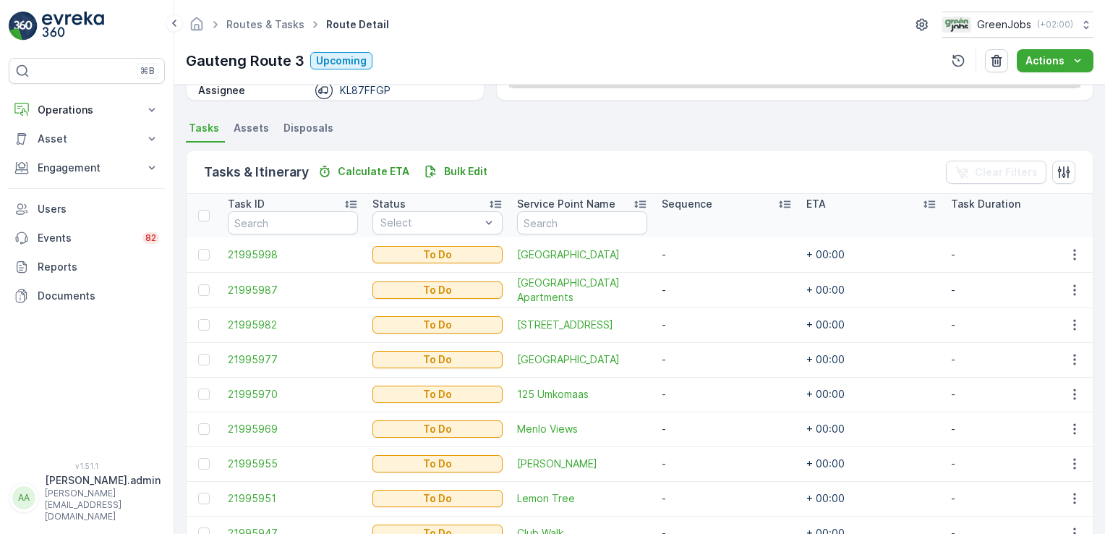
scroll to position [280, 0]
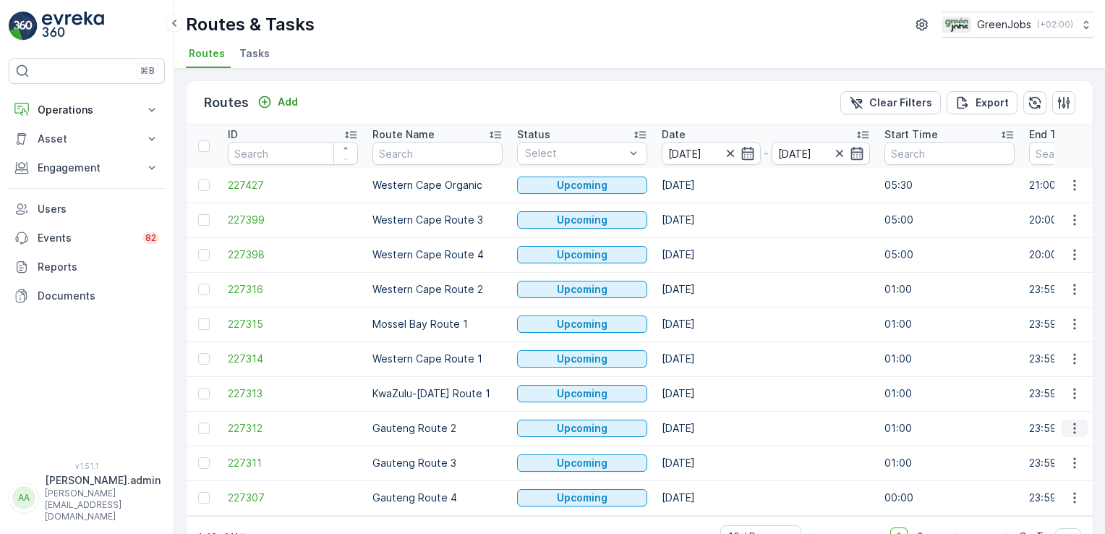
click at [1069, 421] on icon "button" at bounding box center [1074, 428] width 14 height 14
click at [1054, 315] on span "See More Details" at bounding box center [1041, 317] width 84 height 14
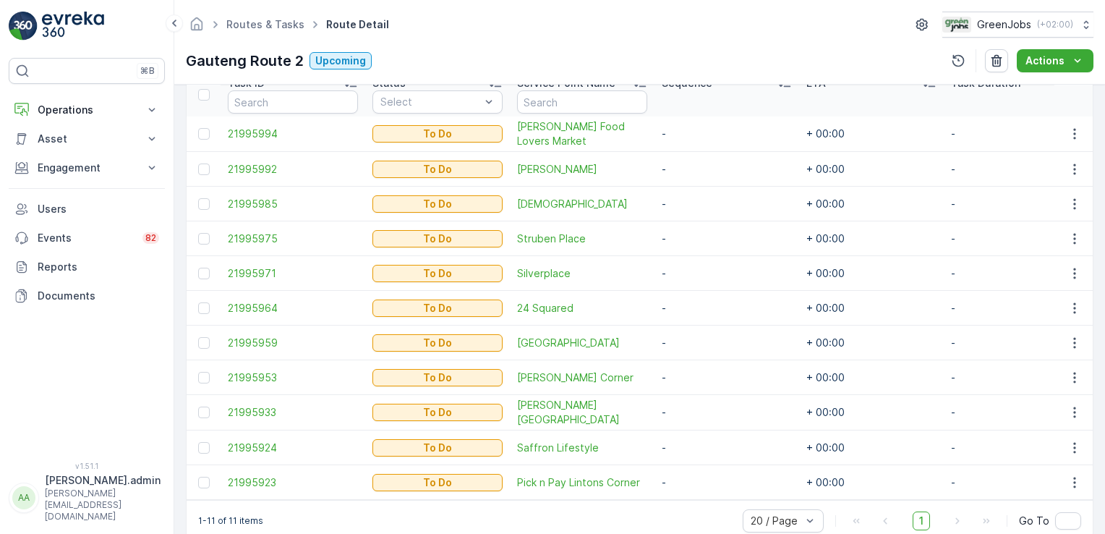
scroll to position [383, 0]
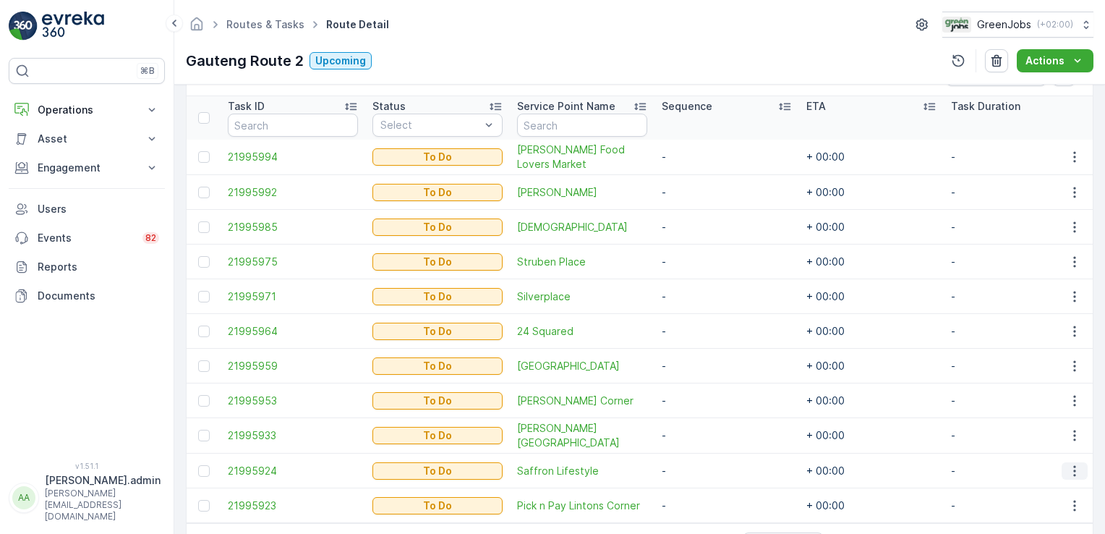
click at [1070, 464] on icon "button" at bounding box center [1074, 471] width 14 height 14
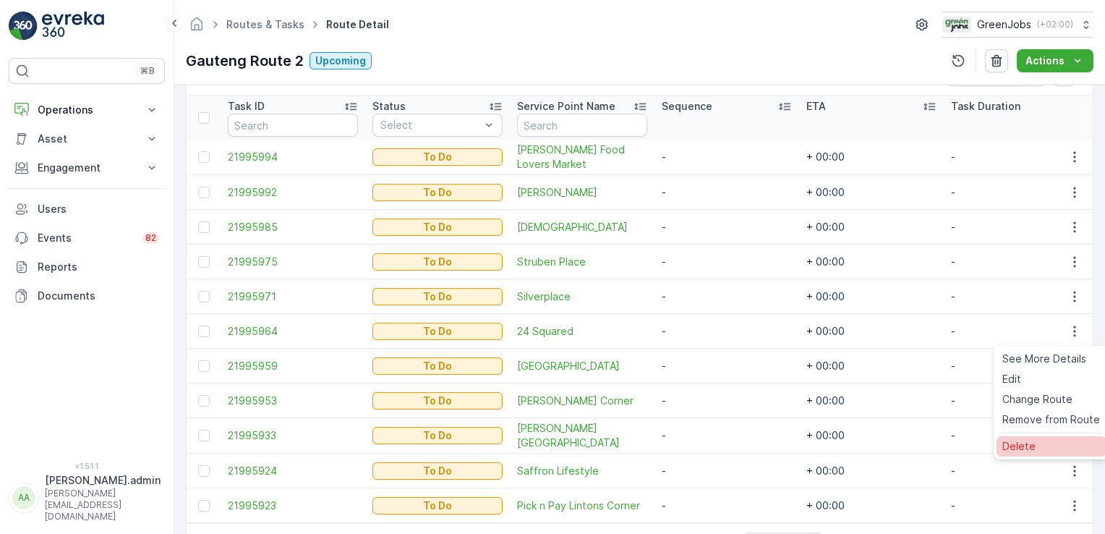
click at [1019, 452] on span "Delete" at bounding box center [1018, 446] width 33 height 14
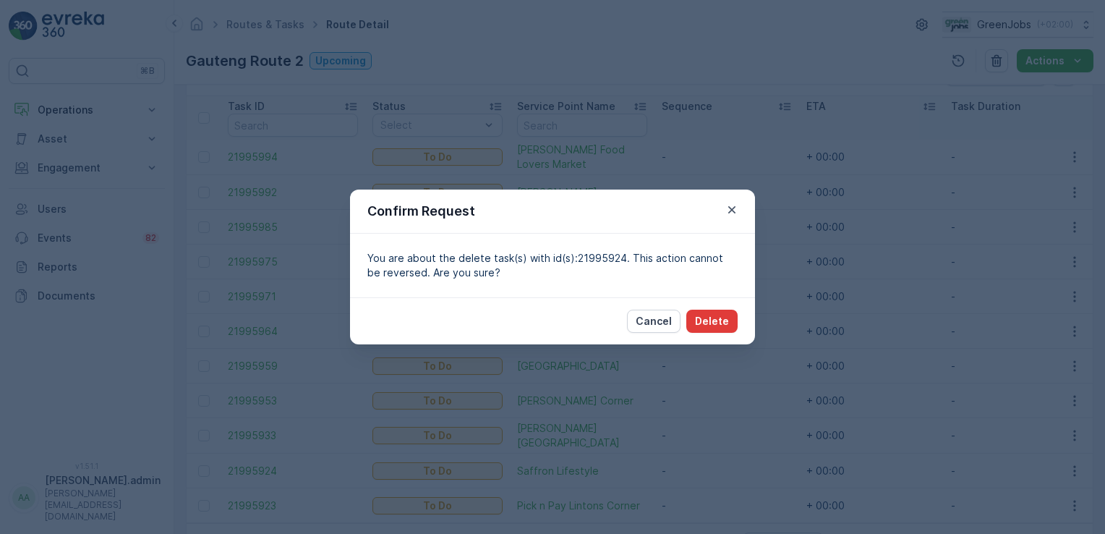
click at [719, 317] on p "Delete" at bounding box center [712, 321] width 34 height 14
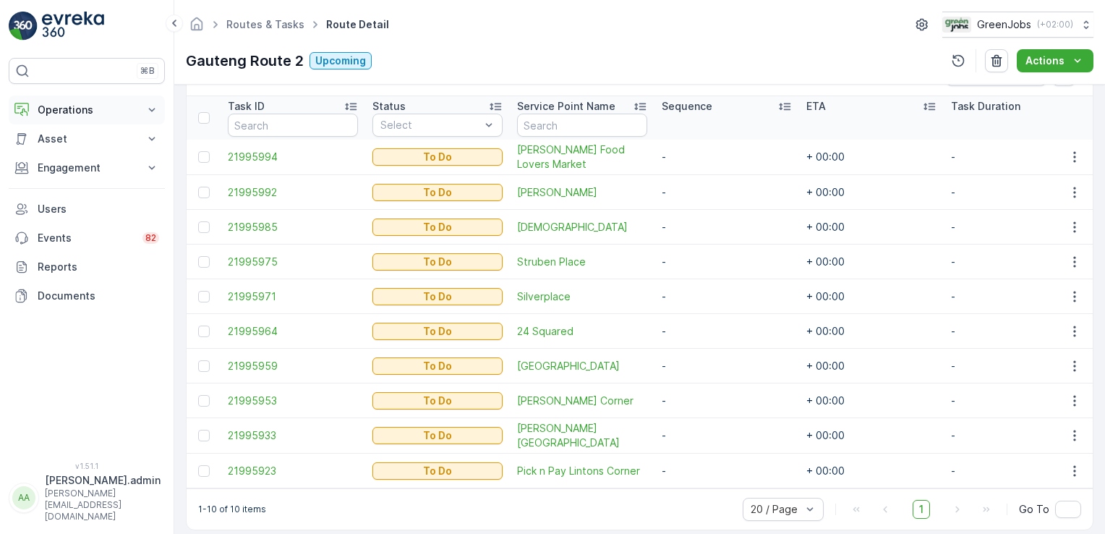
click at [148, 107] on icon at bounding box center [152, 110] width 14 height 14
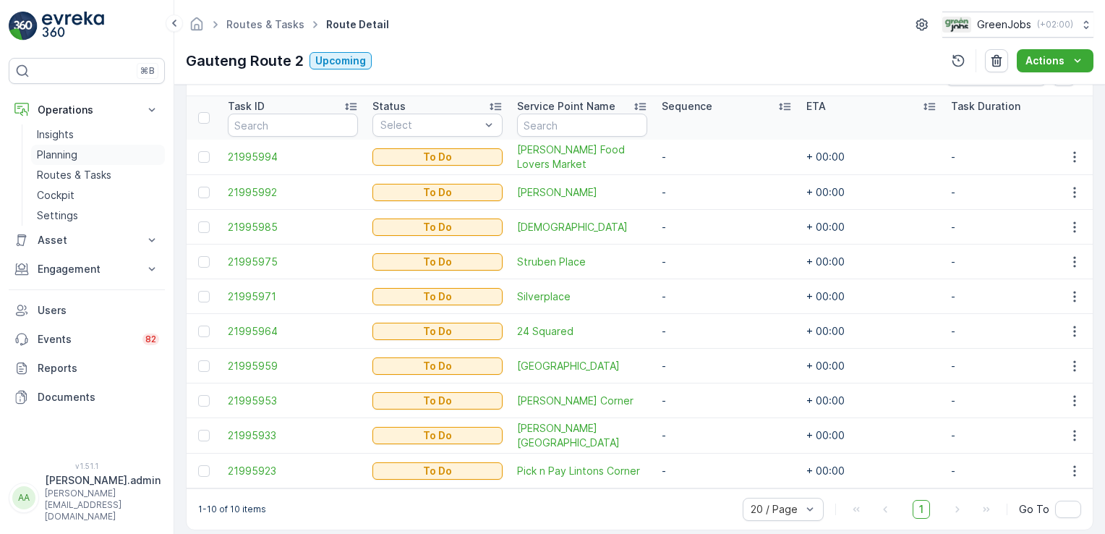
click at [64, 155] on p "Planning" at bounding box center [57, 155] width 40 height 14
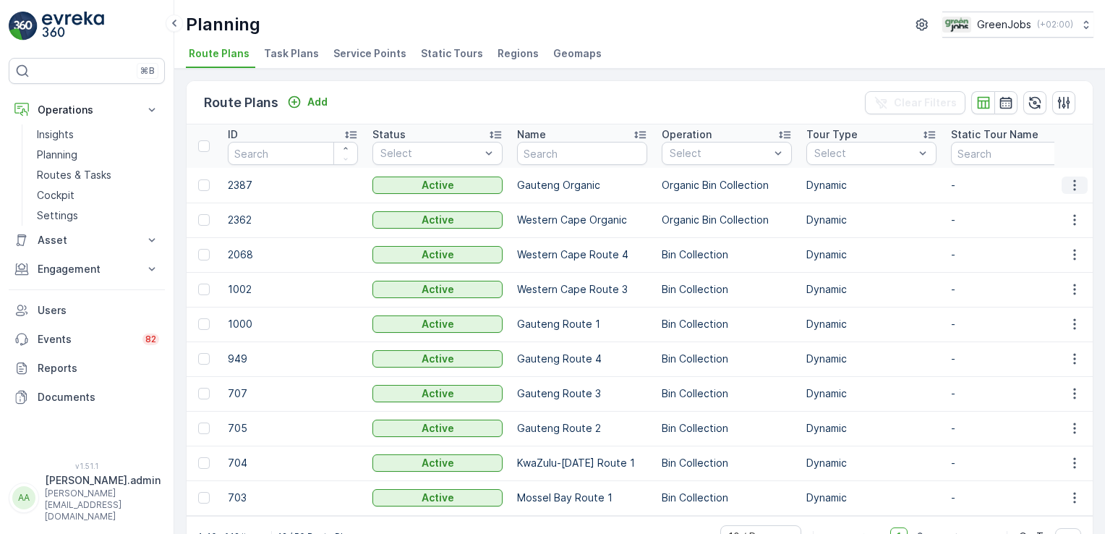
click at [1067, 182] on icon "button" at bounding box center [1074, 185] width 14 height 14
click at [1065, 206] on span "Edit Route Plan" at bounding box center [1061, 205] width 74 height 14
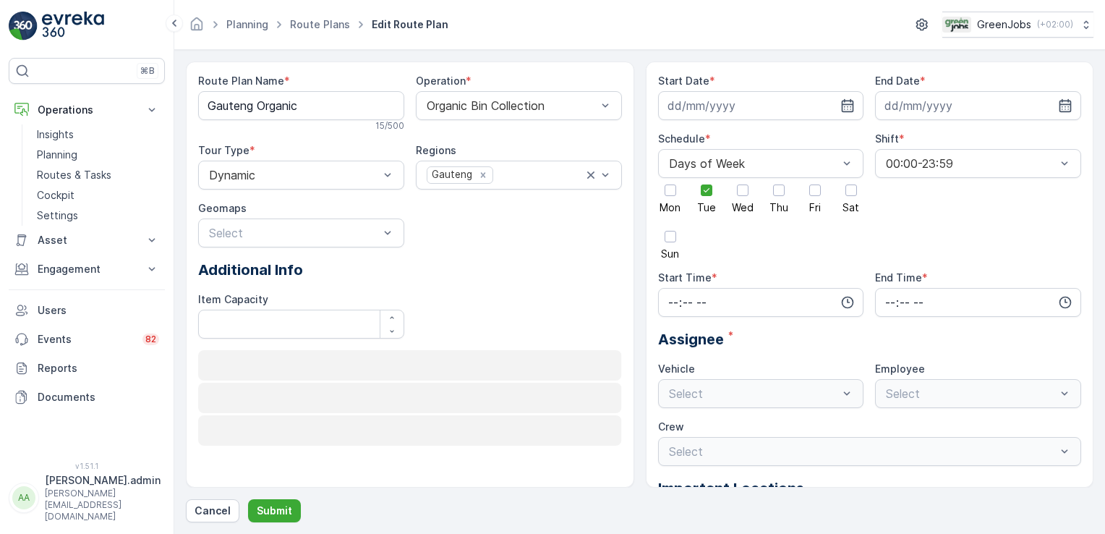
type input "[DATE]"
type input "05:00"
type input "20:00"
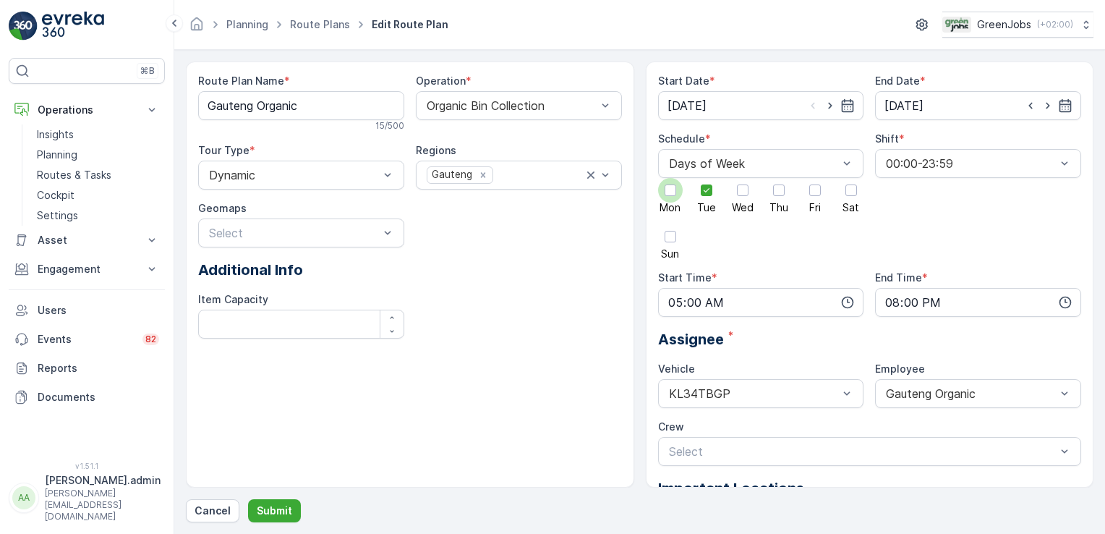
click at [669, 191] on div at bounding box center [671, 190] width 12 height 12
click at [670, 178] on input "Mon" at bounding box center [670, 178] width 0 height 0
click at [745, 189] on div at bounding box center [743, 190] width 12 height 12
click at [743, 178] on input "Wed" at bounding box center [743, 178] width 0 height 0
click at [777, 191] on div at bounding box center [779, 190] width 12 height 12
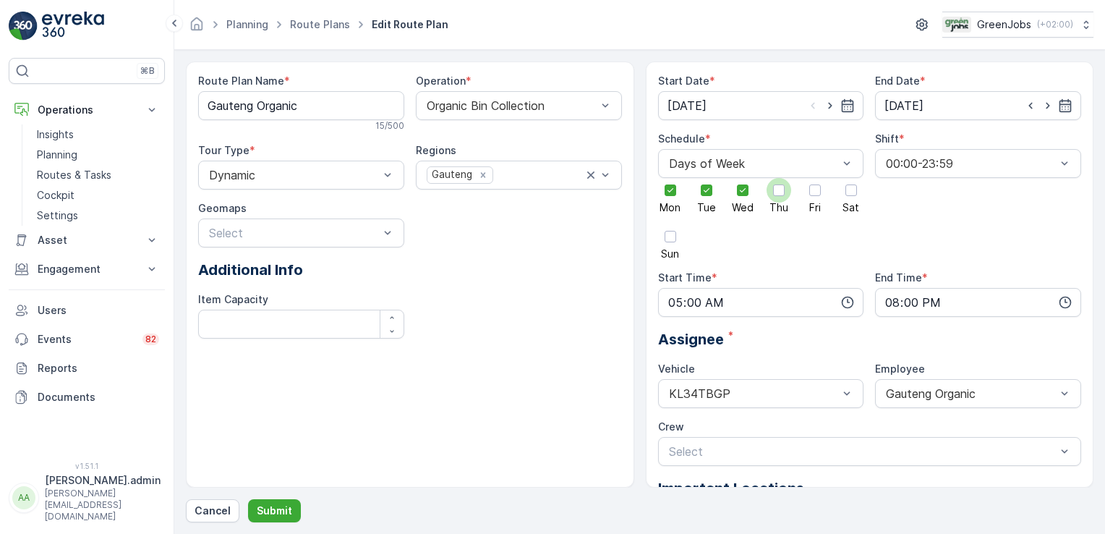
click at [779, 178] on input "Thu" at bounding box center [779, 178] width 0 height 0
click at [816, 191] on div at bounding box center [815, 190] width 12 height 12
click at [815, 178] on input "Fri" at bounding box center [815, 178] width 0 height 0
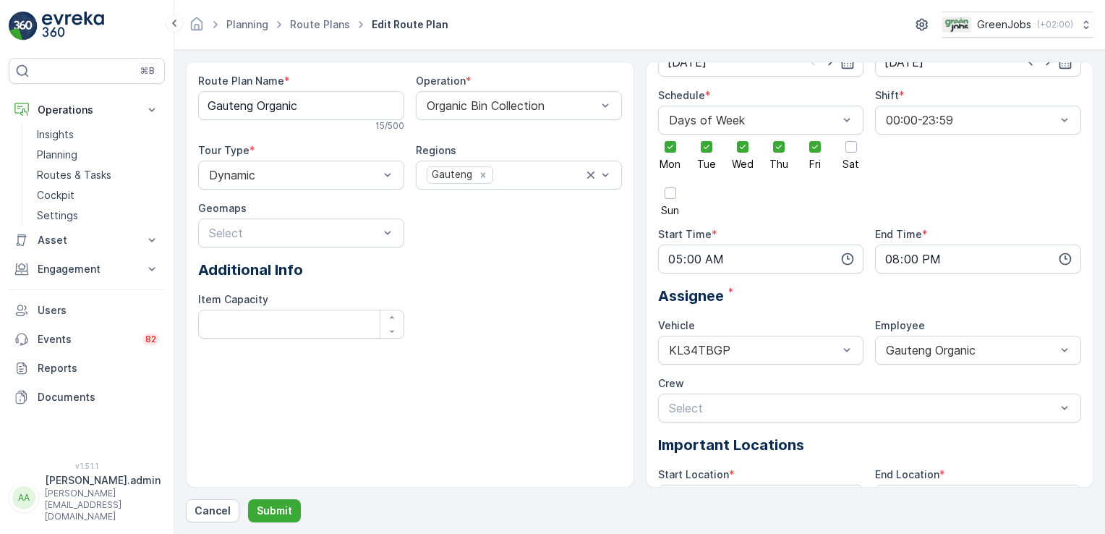
scroll to position [138, 0]
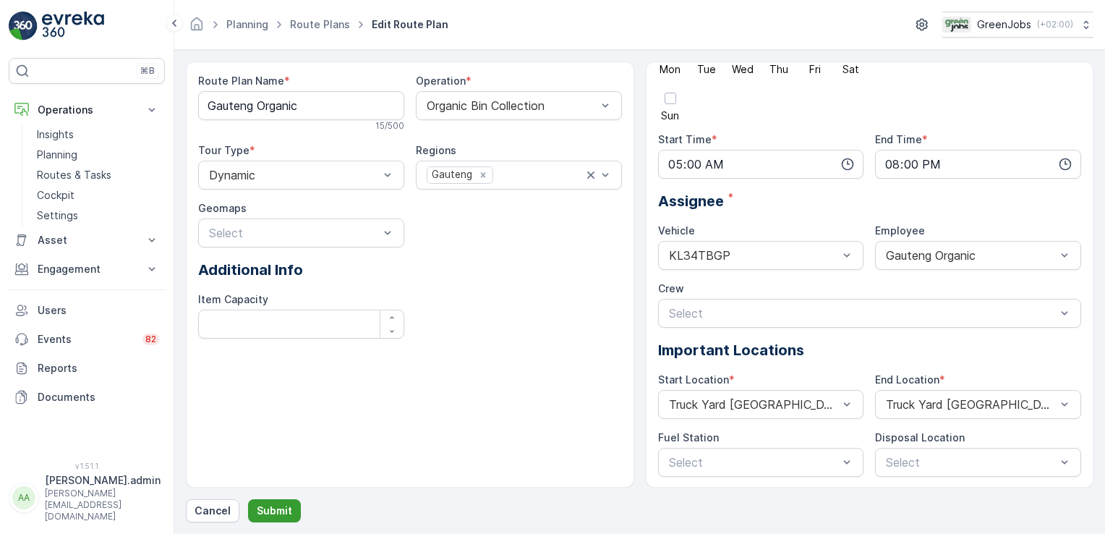
click at [283, 511] on p "Submit" at bounding box center [274, 510] width 35 height 14
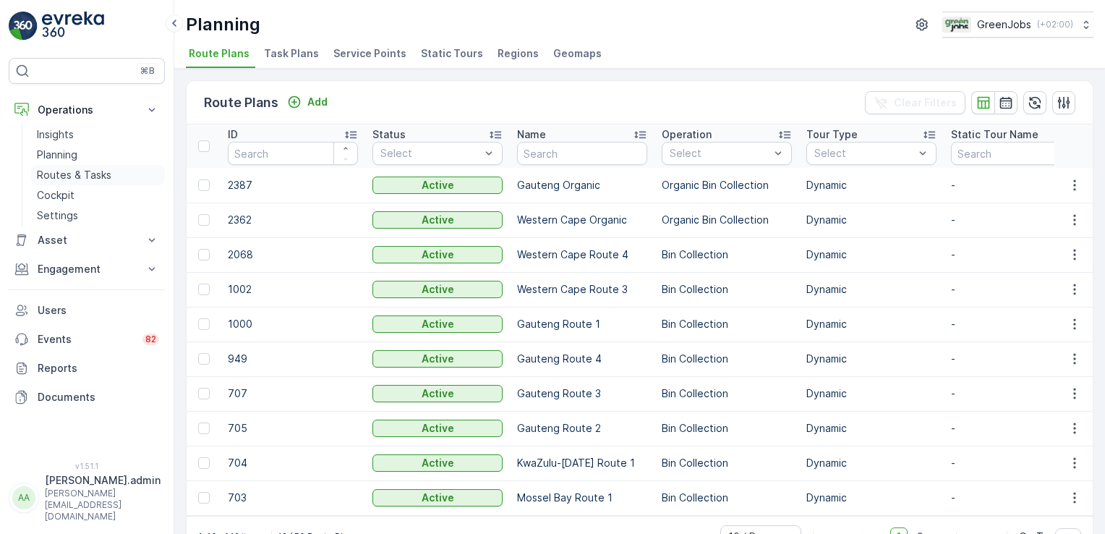
click at [87, 174] on p "Routes & Tasks" at bounding box center [74, 175] width 74 height 14
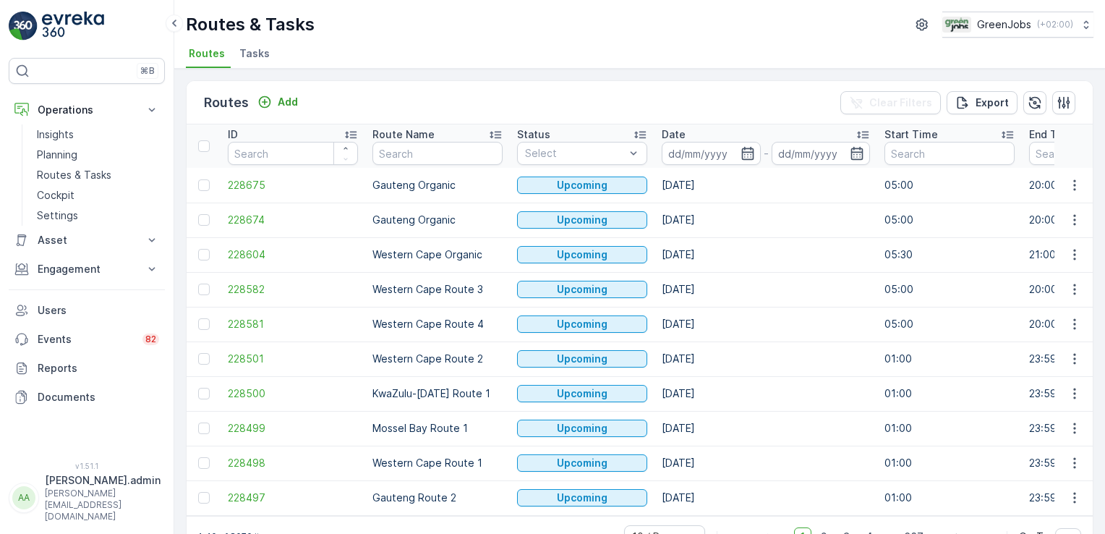
drag, startPoint x: 691, startPoint y: 158, endPoint x: 665, endPoint y: 139, distance: 32.1
click at [668, 142] on input at bounding box center [711, 153] width 99 height 23
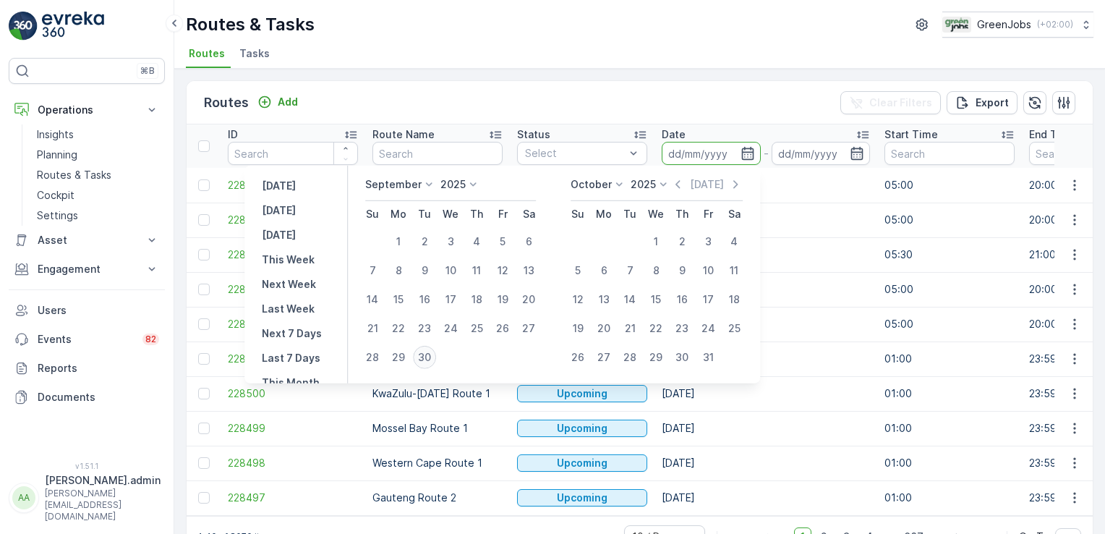
click at [429, 359] on div "30" at bounding box center [424, 357] width 23 height 23
type input "[DATE]"
click at [429, 359] on div "30" at bounding box center [424, 357] width 23 height 23
type input "[DATE]"
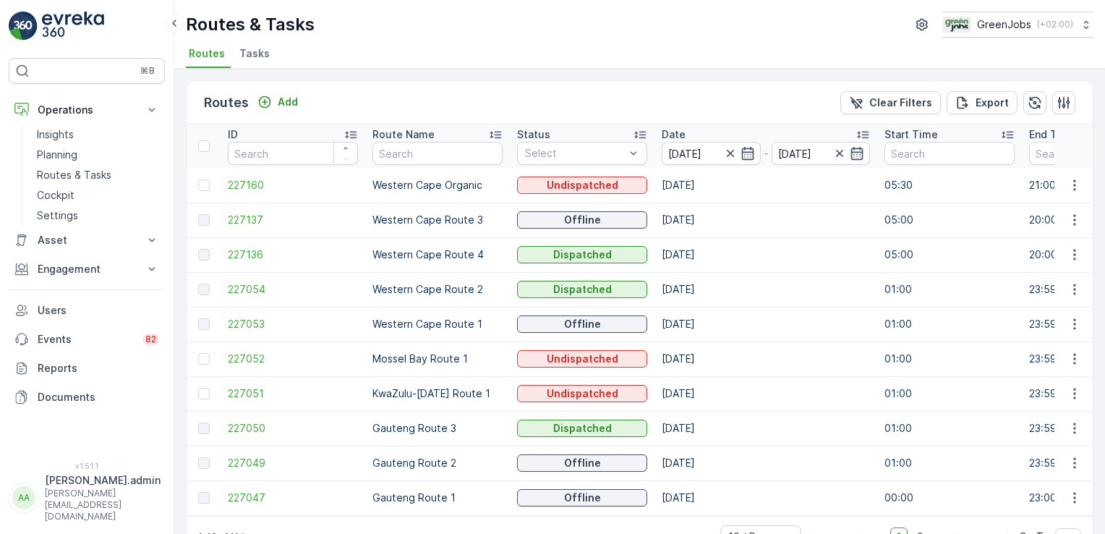
scroll to position [40, 0]
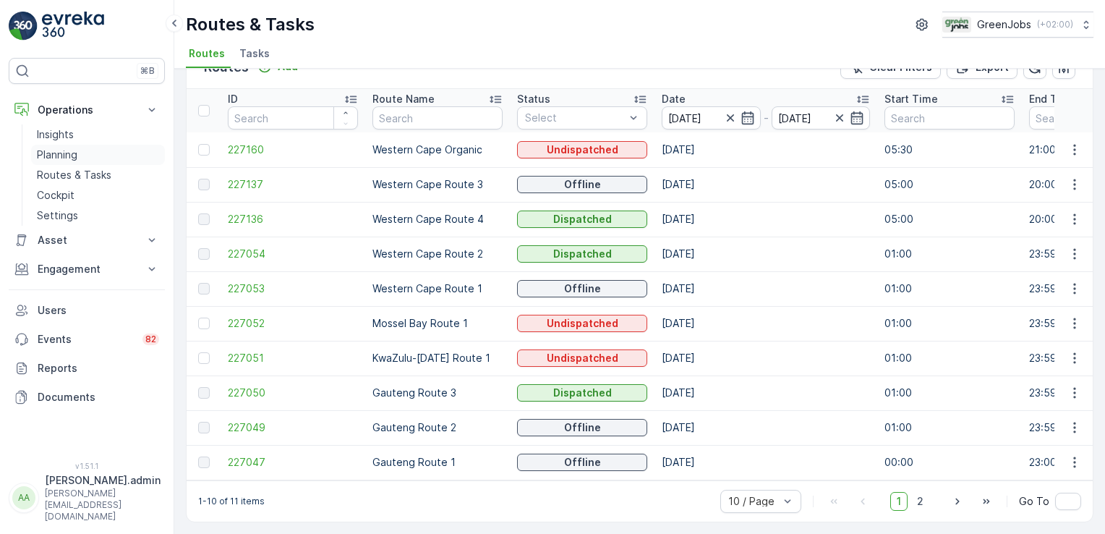
click at [56, 152] on p "Planning" at bounding box center [57, 155] width 40 height 14
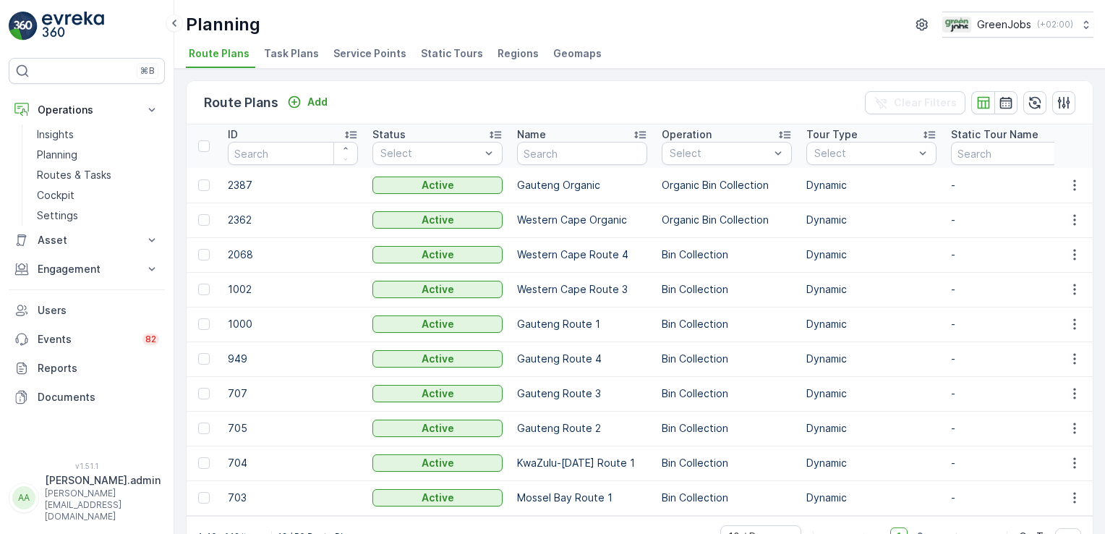
click at [354, 53] on span "Service Points" at bounding box center [369, 53] width 73 height 14
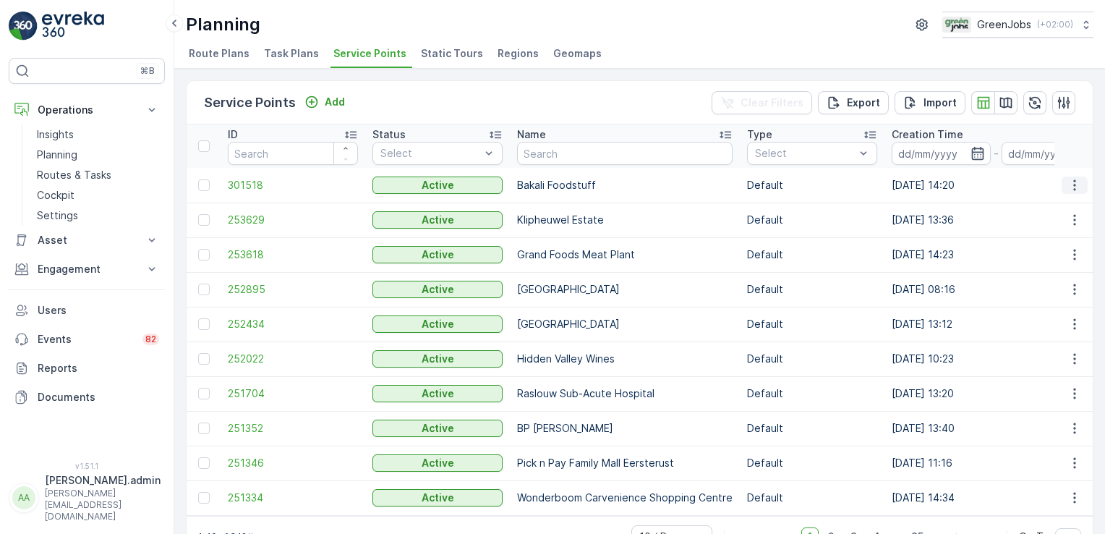
click at [1067, 180] on icon "button" at bounding box center [1074, 185] width 14 height 14
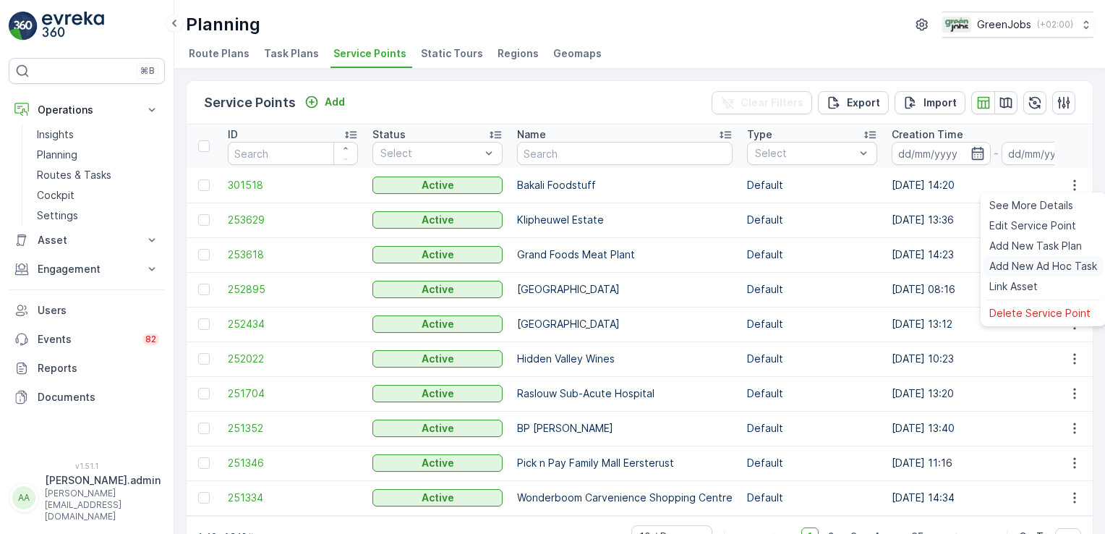
click at [1036, 263] on span "Add New Ad Hoc Task" at bounding box center [1043, 266] width 108 height 14
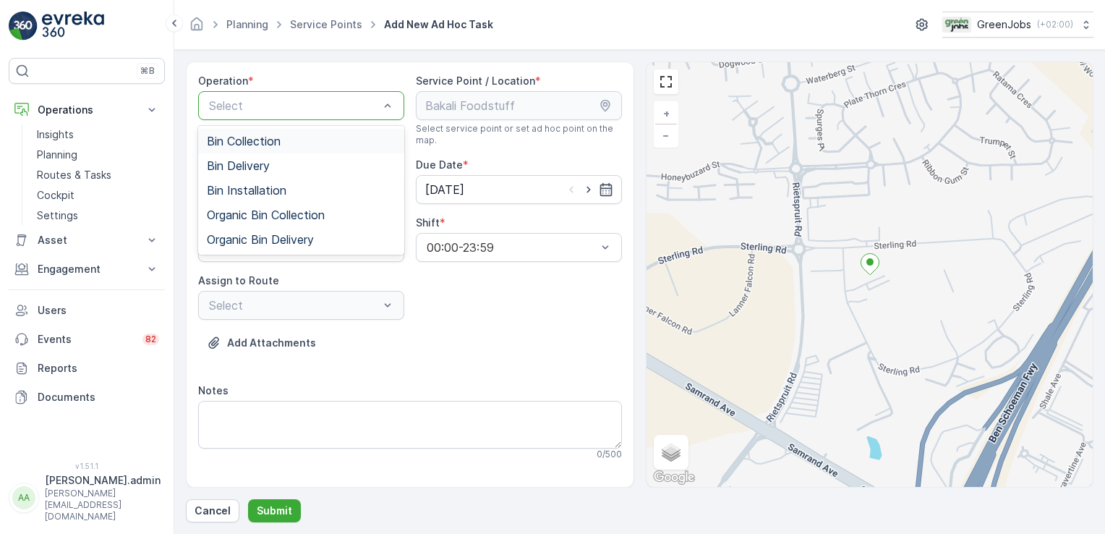
click at [256, 137] on span "Bin Collection" at bounding box center [244, 141] width 74 height 13
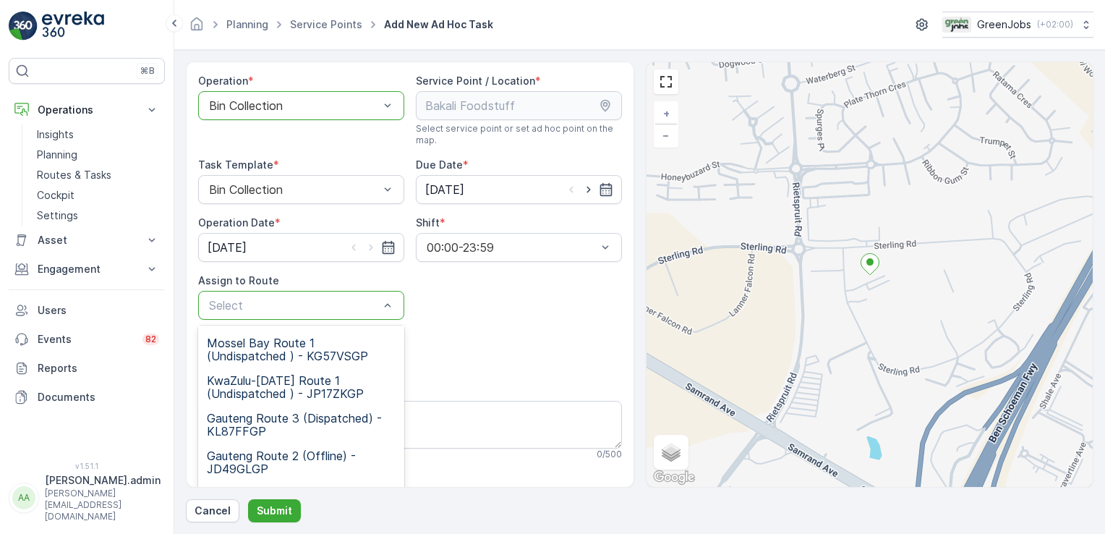
scroll to position [178, 0]
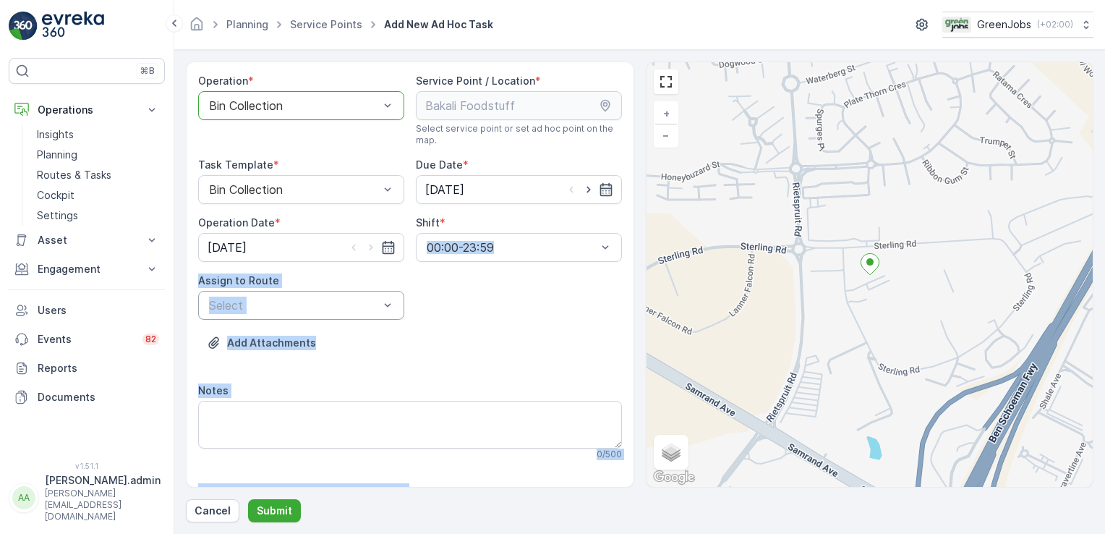
drag, startPoint x: 629, startPoint y: 216, endPoint x: 657, endPoint y: 289, distance: 78.0
click at [657, 289] on div "Operation * option Bin Collection, selected. Bin Collection Service Point / Loc…" at bounding box center [640, 274] width 908 height 426
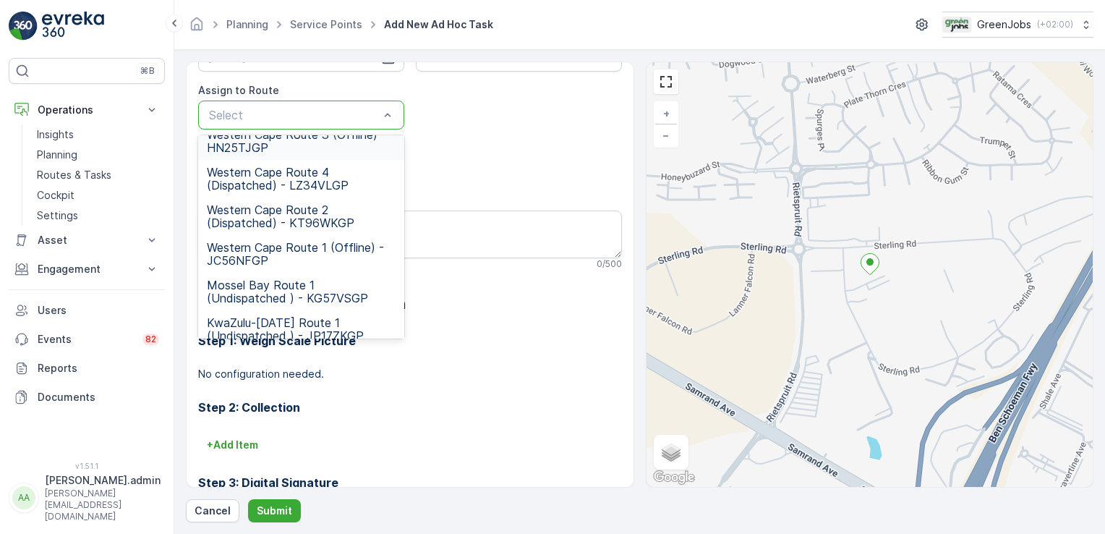
scroll to position [0, 0]
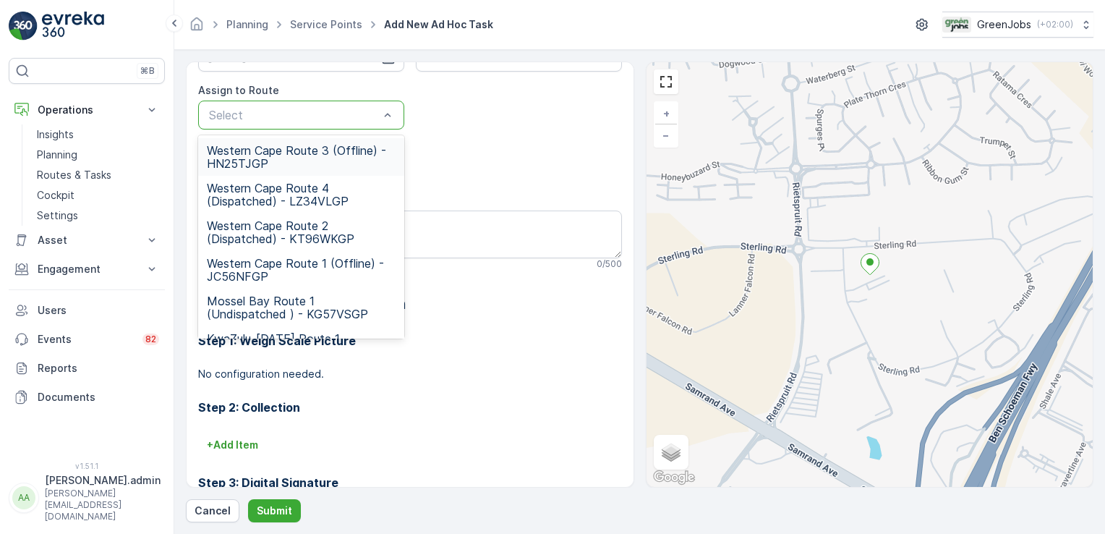
click at [480, 136] on div "Operation * option Bin Collection, selected. Bin Collection Service Point / Loc…" at bounding box center [410, 248] width 424 height 729
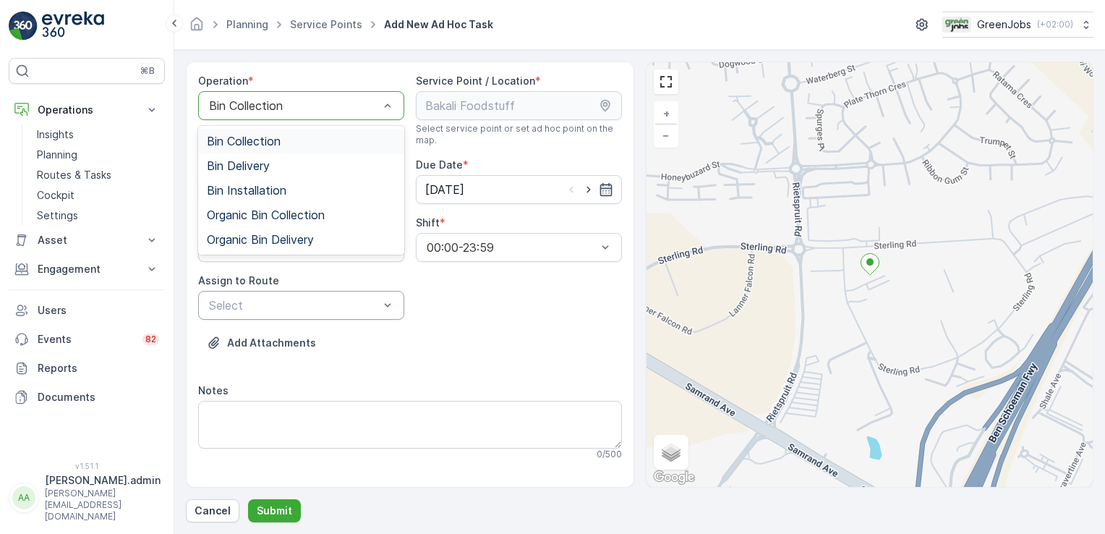
click at [373, 106] on div at bounding box center [294, 105] width 173 height 13
click at [294, 217] on span "Organic Bin Collection" at bounding box center [266, 214] width 118 height 13
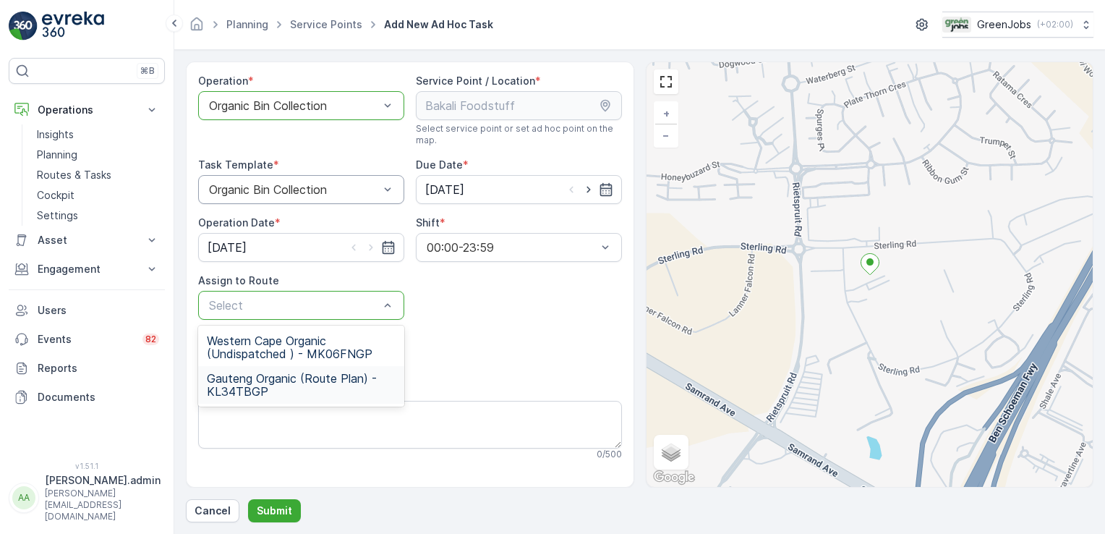
click at [289, 376] on span "Gauteng Organic (Route Plan) - KL34TBGP" at bounding box center [301, 385] width 189 height 26
click at [318, 342] on span "Western Cape Organic (Undispatched ) - MK06FNGP" at bounding box center [301, 347] width 189 height 26
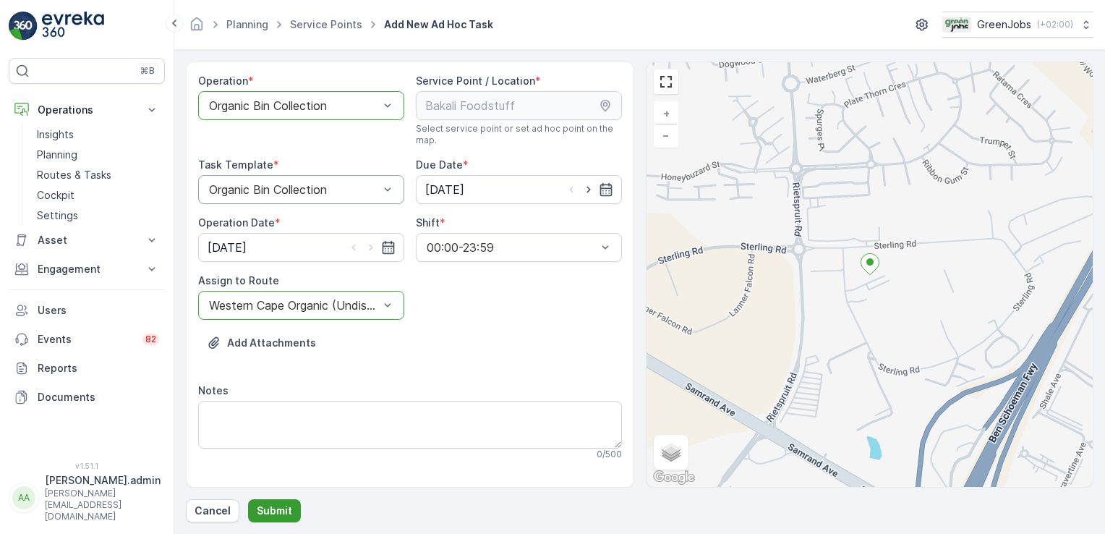
click at [286, 502] on button "Submit" at bounding box center [274, 510] width 53 height 23
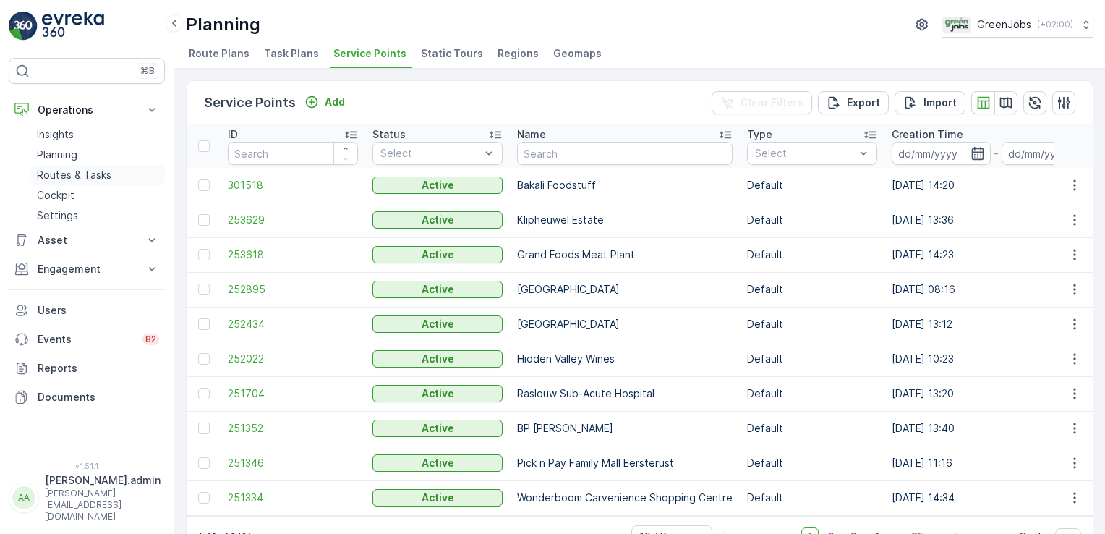
click at [93, 170] on p "Routes & Tasks" at bounding box center [74, 175] width 74 height 14
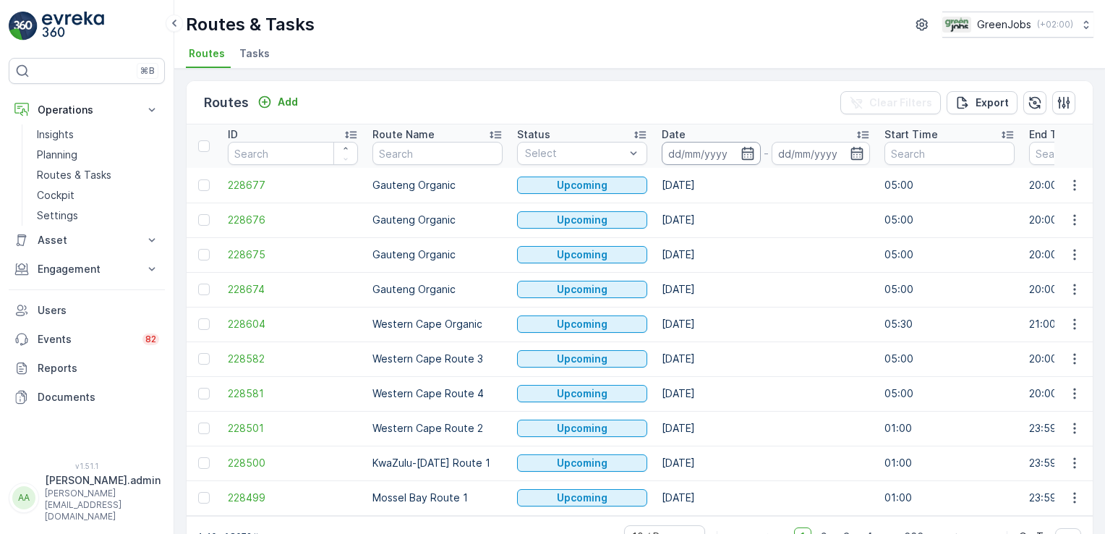
click at [685, 152] on input at bounding box center [711, 153] width 99 height 23
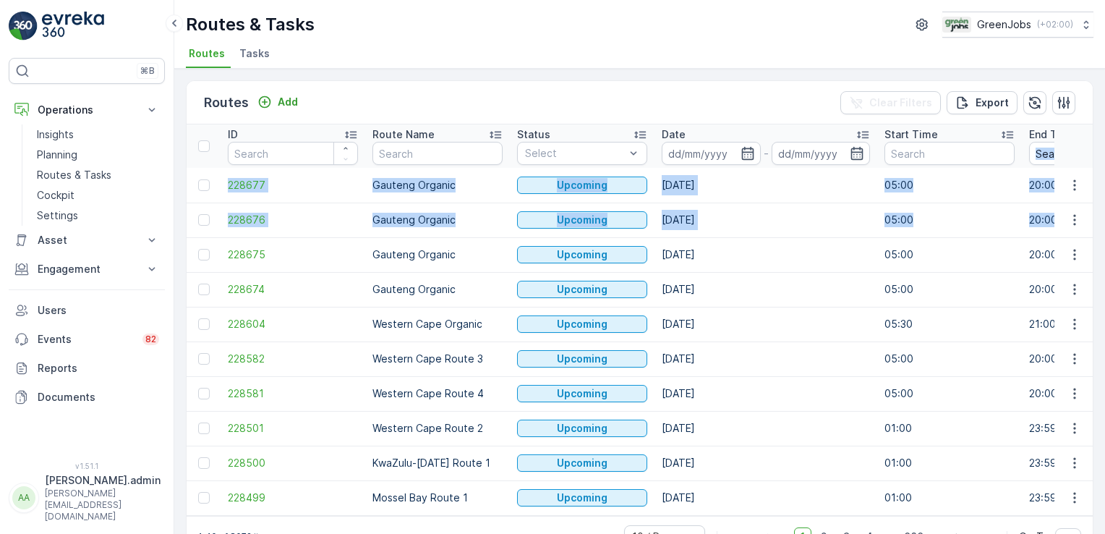
drag, startPoint x: 1101, startPoint y: 161, endPoint x: 1096, endPoint y: 221, distance: 61.0
click at [1096, 221] on div "Routes Add Clear Filters Export ID Route Name Status Select Date - Start Time E…" at bounding box center [639, 301] width 931 height 465
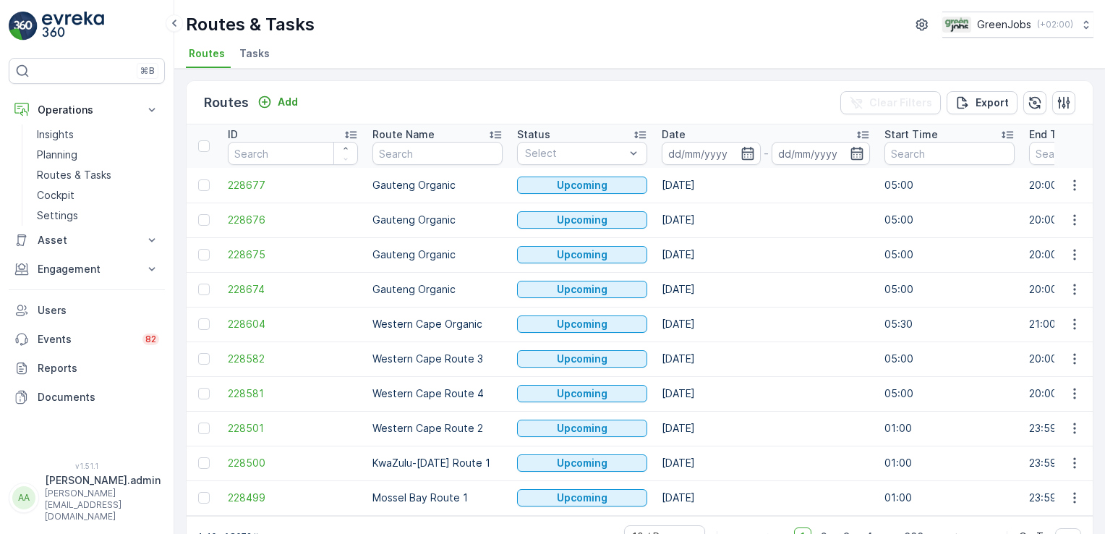
click at [814, 38] on div "Routes & Tasks GreenJobs ( +02:00 ) Routes Tasks" at bounding box center [639, 34] width 931 height 69
